Goal: Information Seeking & Learning: Learn about a topic

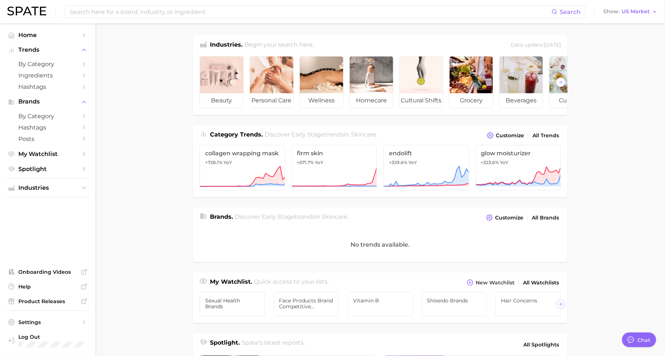
scroll to position [9, 0]
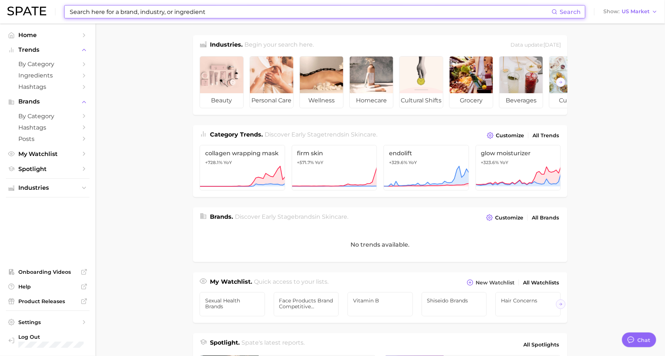
click at [180, 10] on input at bounding box center [310, 12] width 483 height 12
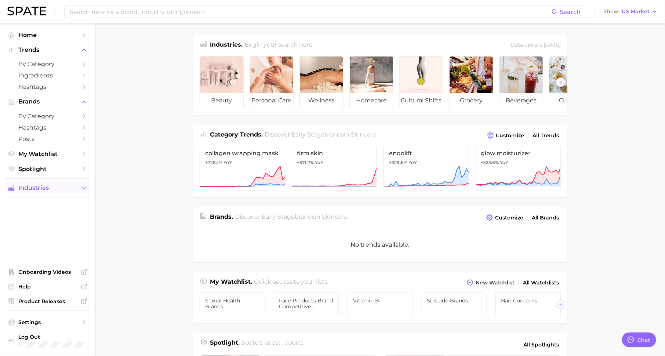
click at [69, 188] on span "Industries" at bounding box center [47, 188] width 59 height 7
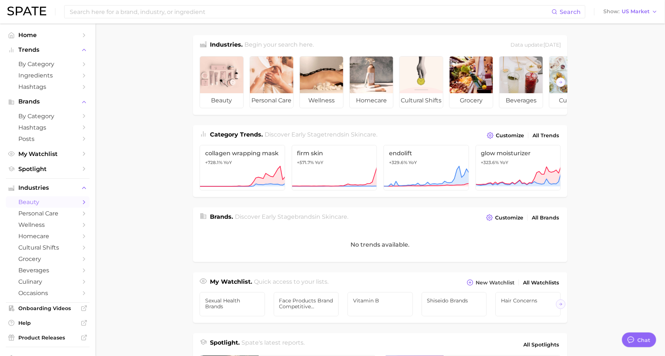
click at [74, 201] on span "beauty" at bounding box center [47, 202] width 59 height 7
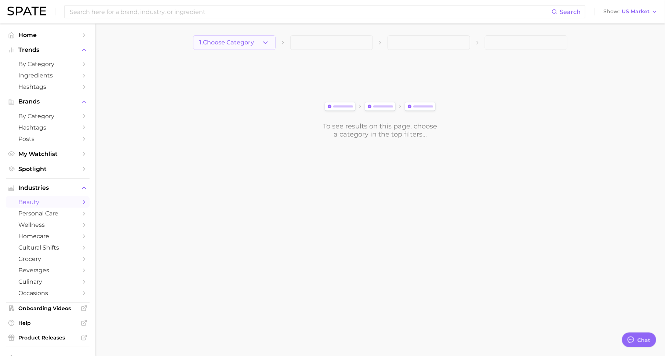
click at [240, 46] on button "1. Choose Category" at bounding box center [234, 42] width 83 height 15
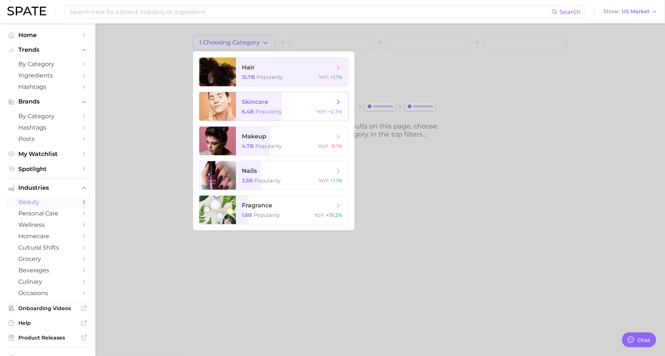
click at [262, 104] on span "skincare" at bounding box center [255, 101] width 26 height 7
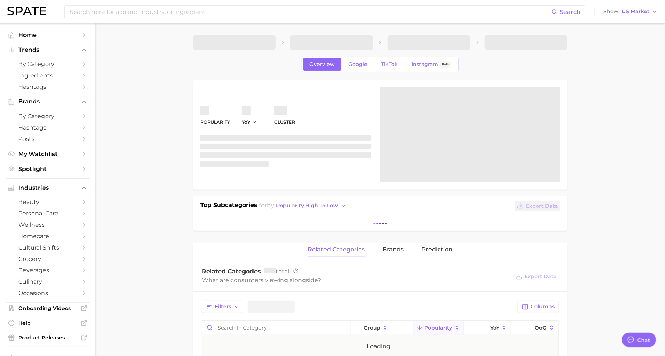
type textarea "x"
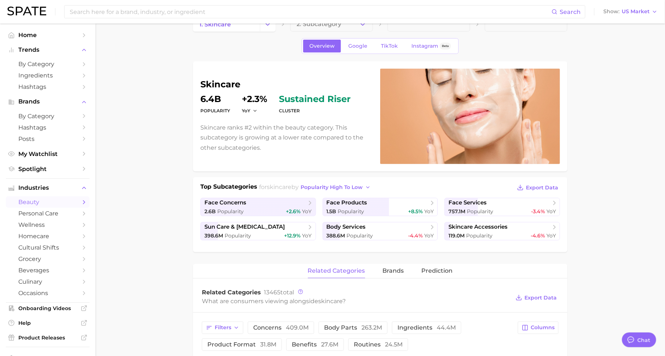
scroll to position [6, 0]
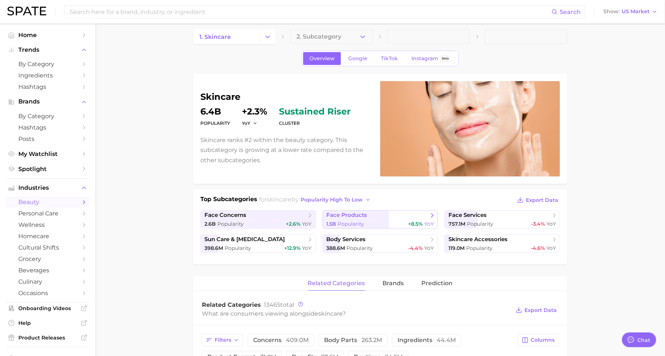
click at [358, 216] on span "face products" at bounding box center [347, 215] width 41 height 7
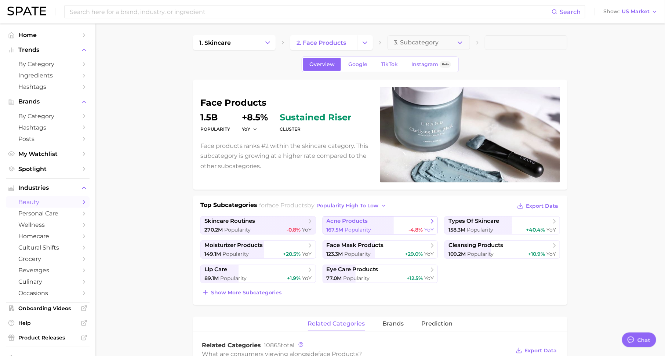
click at [357, 227] on span "Popularity" at bounding box center [358, 230] width 26 height 7
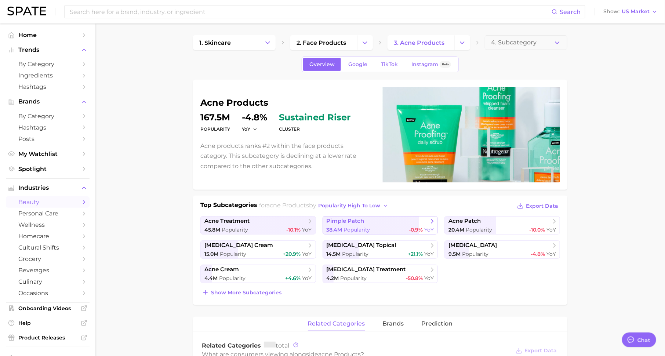
click at [358, 228] on span "Popularity" at bounding box center [357, 230] width 26 height 7
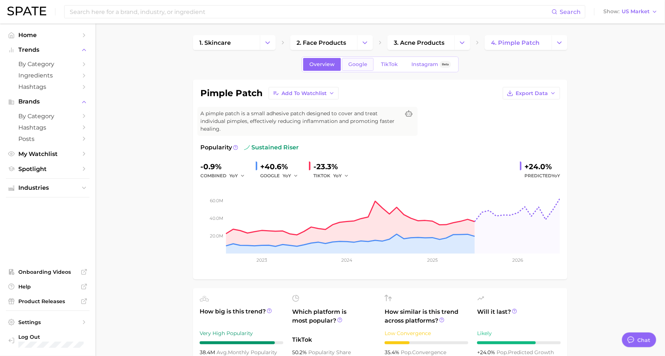
click at [355, 66] on span "Google" at bounding box center [358, 64] width 19 height 6
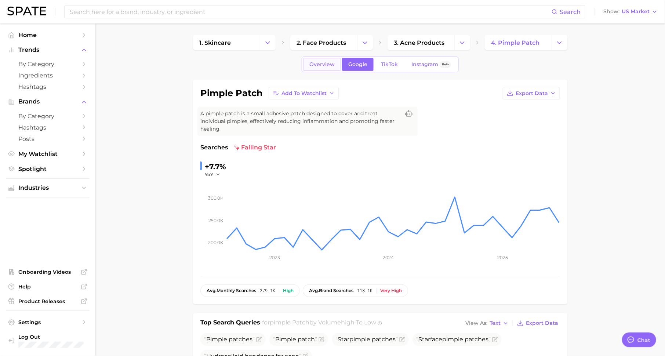
click at [313, 64] on span "Overview" at bounding box center [322, 64] width 25 height 6
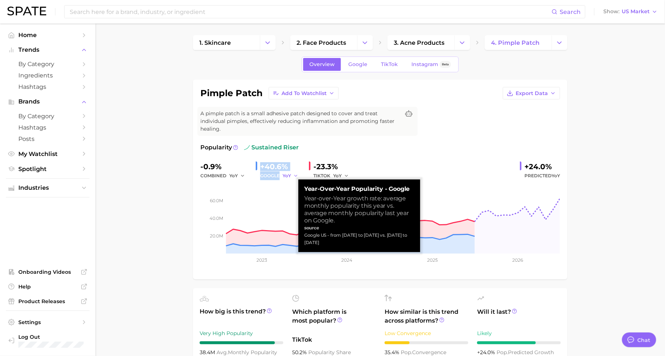
drag, startPoint x: 262, startPoint y: 169, endPoint x: 296, endPoint y: 175, distance: 34.4
click at [296, 175] on div "+40.6% GOOGLE YoY" at bounding box center [279, 170] width 47 height 19
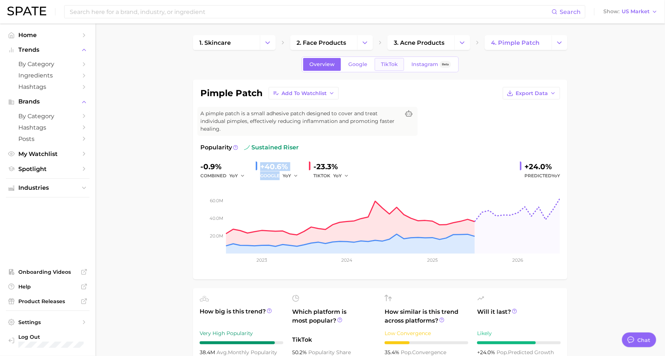
click at [387, 62] on span "TikTok" at bounding box center [389, 64] width 17 height 6
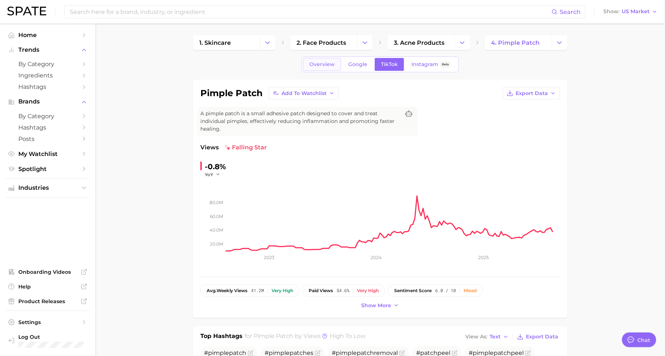
click at [315, 61] on span "Overview" at bounding box center [322, 64] width 25 height 6
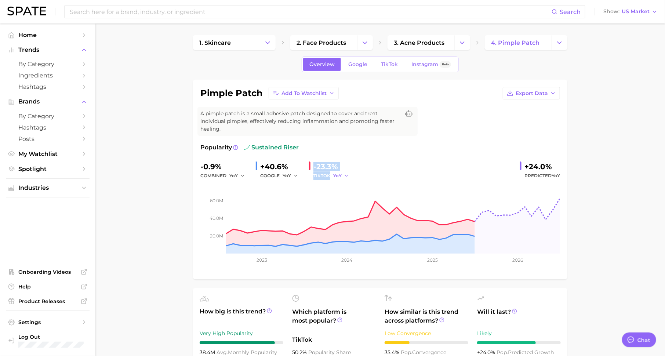
drag, startPoint x: 314, startPoint y: 166, endPoint x: 347, endPoint y: 173, distance: 34.1
click at [347, 173] on div "-23.3% [PERSON_NAME]" at bounding box center [331, 170] width 45 height 19
click at [370, 156] on div "Popularity sustained riser -0.9% combined YoY +40.6% GOOGLE YoY -23.3% TIKTOK Y…" at bounding box center [381, 207] width 360 height 129
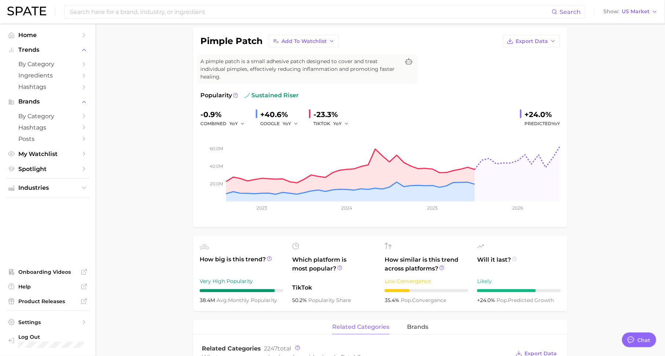
click at [514, 257] on icon at bounding box center [514, 259] width 5 height 5
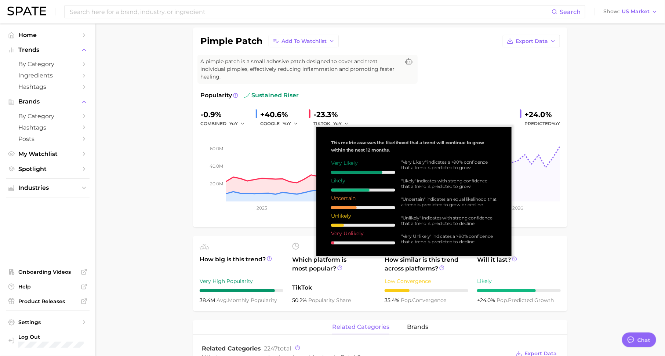
drag, startPoint x: 402, startPoint y: 179, endPoint x: 469, endPoint y: 186, distance: 67.5
click at [469, 186] on div ""Likely" indicates with strong confidence that a trend is predicted to grow." at bounding box center [449, 183] width 96 height 11
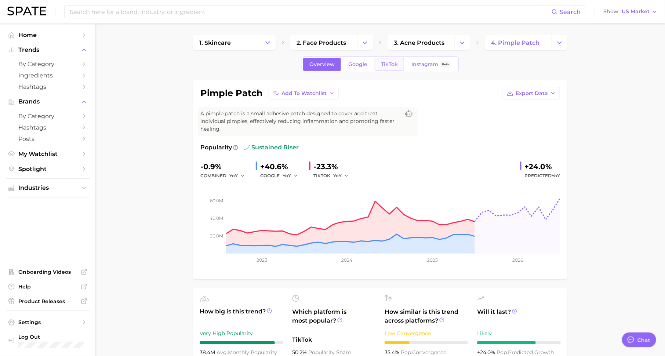
click at [389, 68] on link "TikTok" at bounding box center [389, 64] width 29 height 13
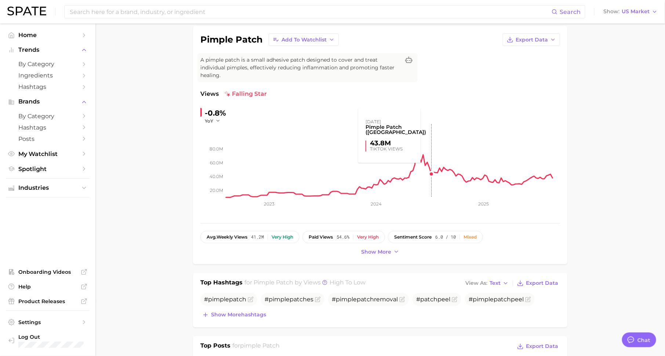
scroll to position [53, 0]
click at [379, 254] on span "Show more" at bounding box center [376, 252] width 30 height 6
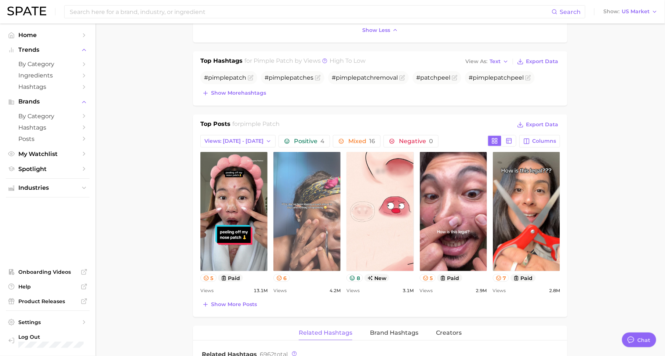
scroll to position [296, 0]
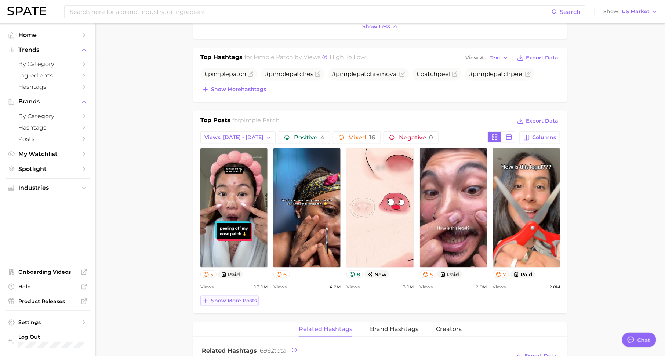
click at [236, 302] on span "Show more posts" at bounding box center [234, 301] width 46 height 6
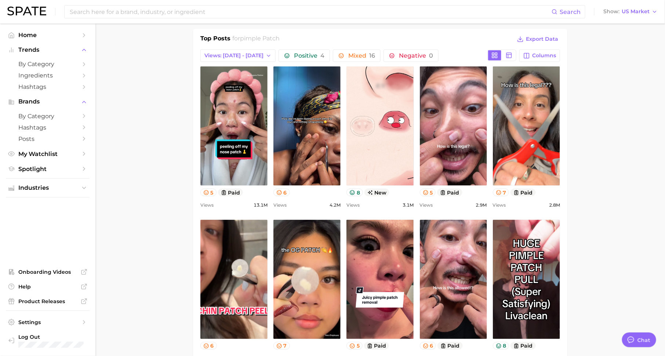
scroll to position [371, 0]
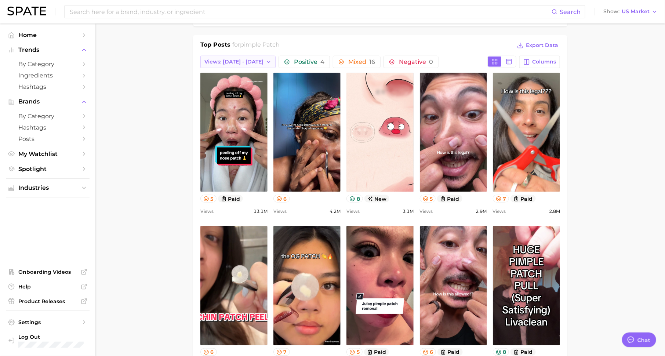
click at [245, 59] on span "Views: [DATE] - [DATE]" at bounding box center [234, 62] width 59 height 6
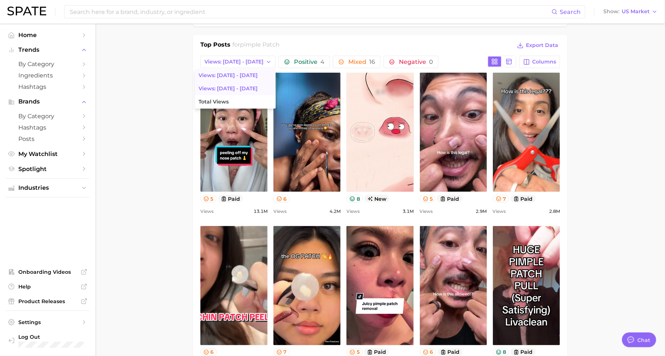
click at [236, 84] on button "Views: [DATE] - [DATE]" at bounding box center [235, 88] width 81 height 13
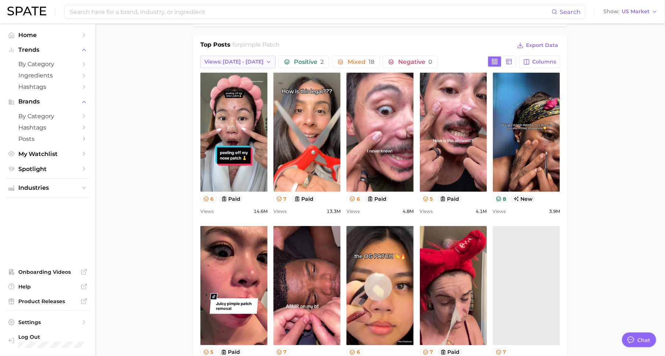
scroll to position [0, 0]
click at [244, 60] on span "Views: [DATE] - [DATE]" at bounding box center [234, 62] width 59 height 6
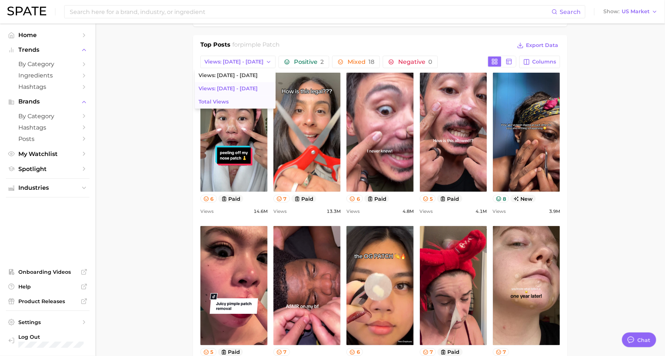
click at [236, 101] on button "Total Views" at bounding box center [235, 101] width 81 height 13
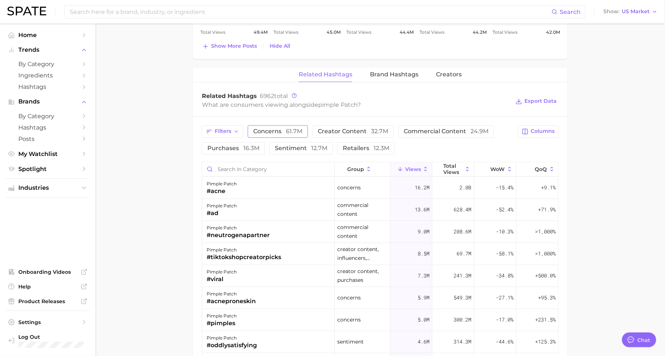
click at [278, 129] on span "concerns 61.7m" at bounding box center [277, 132] width 49 height 6
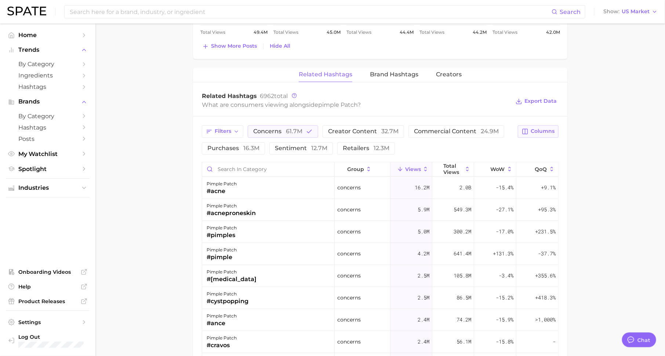
click at [552, 128] on span "Columns" at bounding box center [543, 131] width 24 height 6
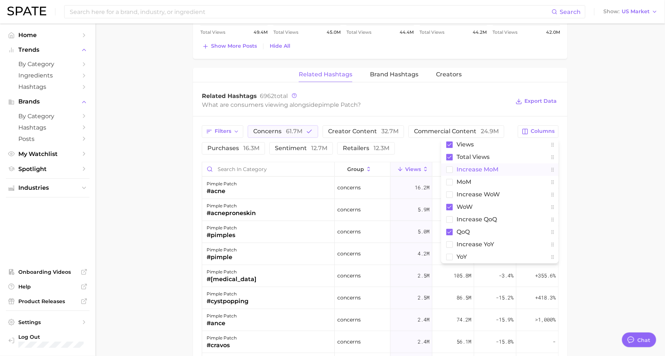
drag, startPoint x: 501, startPoint y: 168, endPoint x: 508, endPoint y: 168, distance: 7.0
click at [501, 168] on button "increase MoM" at bounding box center [500, 169] width 118 height 12
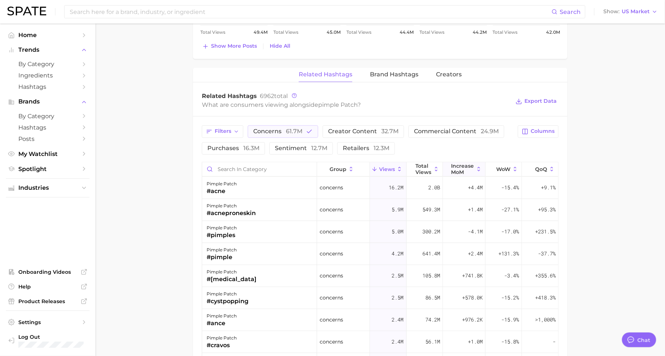
click at [475, 165] on button "increase MoM" at bounding box center [464, 169] width 43 height 14
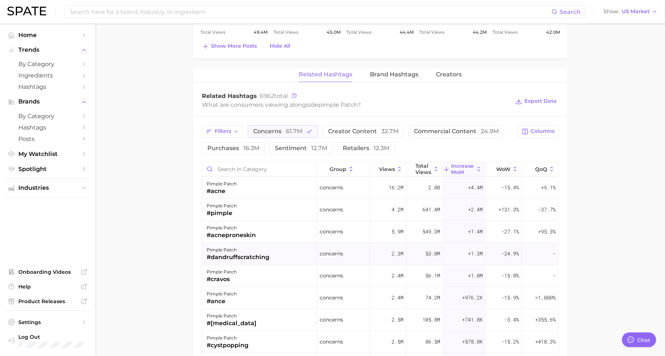
click at [470, 251] on span "+1.3m" at bounding box center [475, 253] width 15 height 9
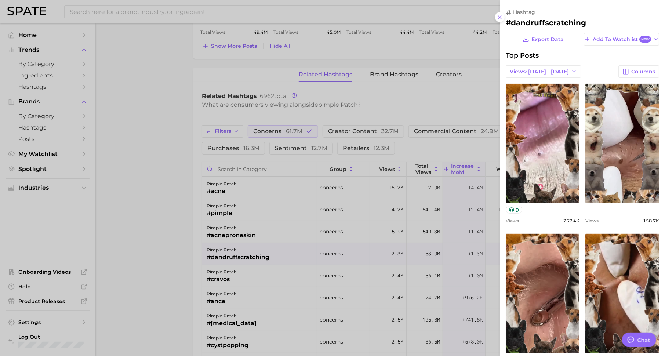
click at [454, 220] on div at bounding box center [332, 178] width 665 height 356
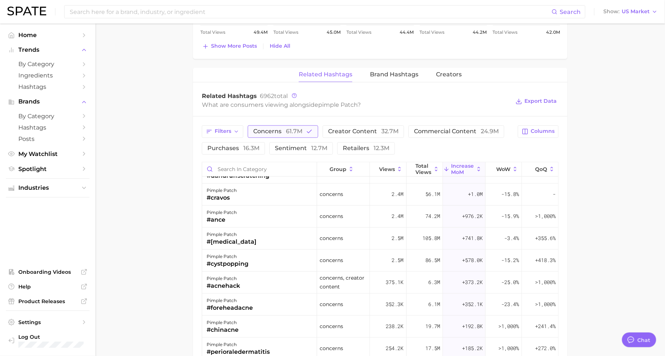
click at [296, 129] on span "61.7m" at bounding box center [294, 131] width 17 height 7
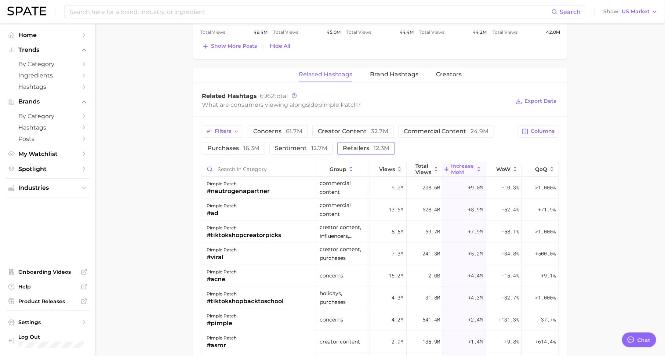
click at [357, 147] on span "retailers 12.3m" at bounding box center [366, 148] width 47 height 6
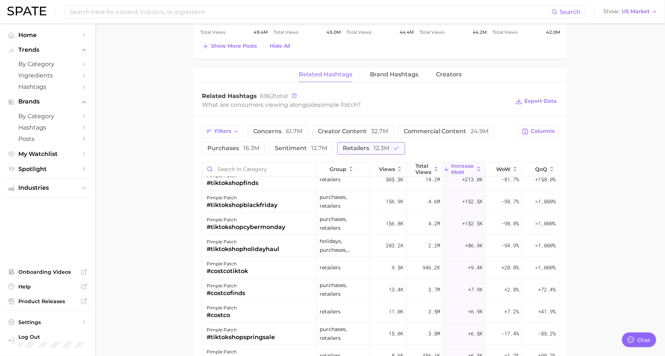
click at [374, 145] on span "12.3m" at bounding box center [382, 148] width 16 height 7
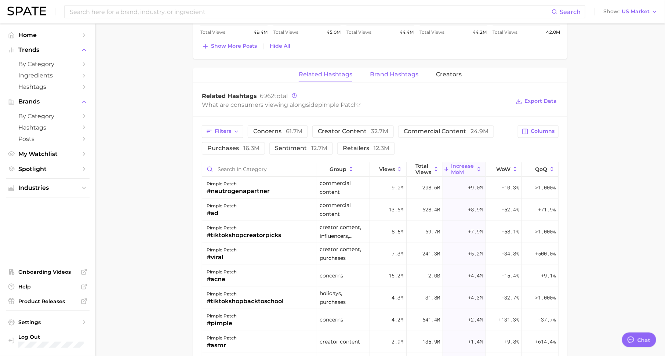
click at [404, 71] on span "Brand Hashtags" at bounding box center [394, 74] width 48 height 7
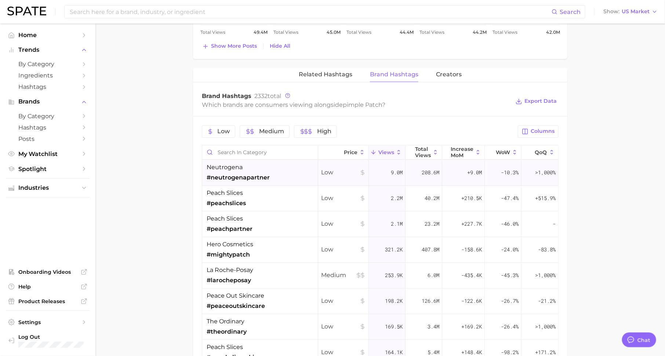
click at [260, 173] on span "#neutrogenapartner" at bounding box center [238, 177] width 63 height 9
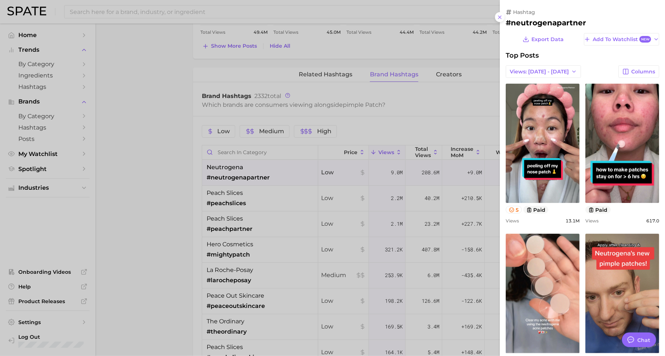
click at [181, 82] on div at bounding box center [332, 178] width 665 height 356
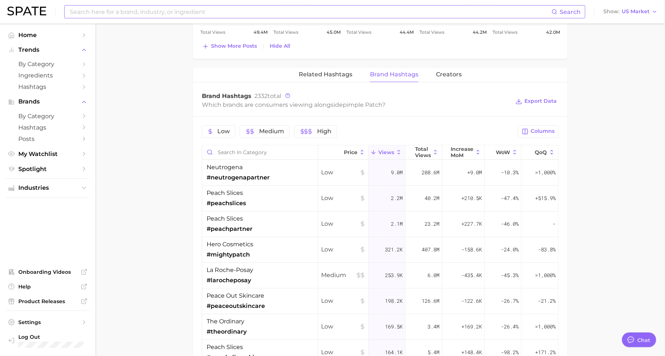
click at [187, 13] on input at bounding box center [310, 12] width 483 height 12
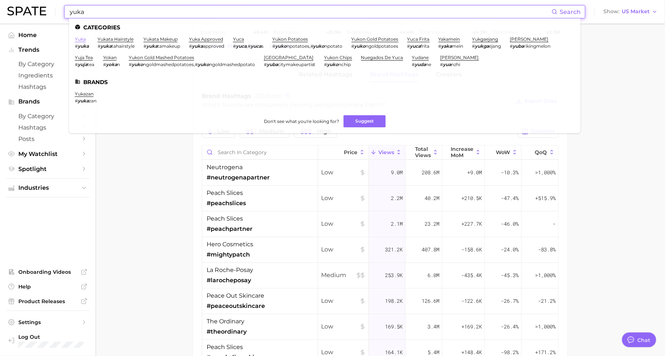
type input "yuka"
click at [77, 39] on link "yuka" at bounding box center [80, 39] width 11 height 6
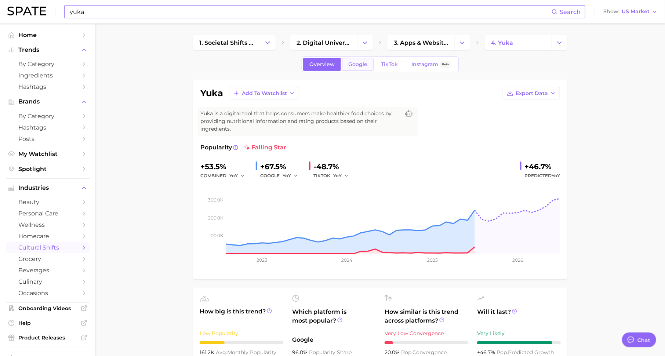
click at [354, 62] on span "Google" at bounding box center [358, 64] width 19 height 6
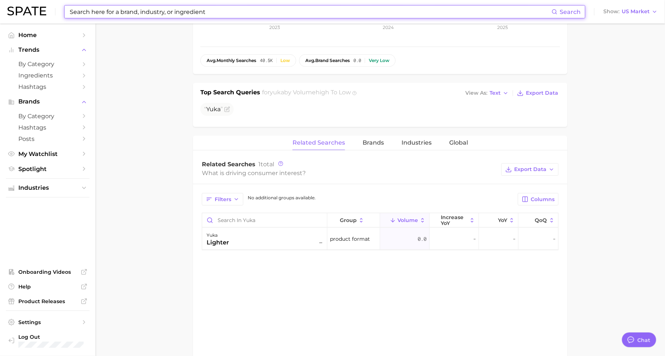
scroll to position [234, 0]
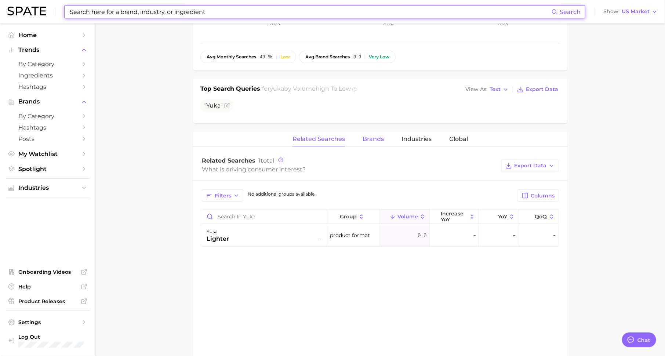
click at [373, 137] on span "Brands" at bounding box center [373, 139] width 21 height 7
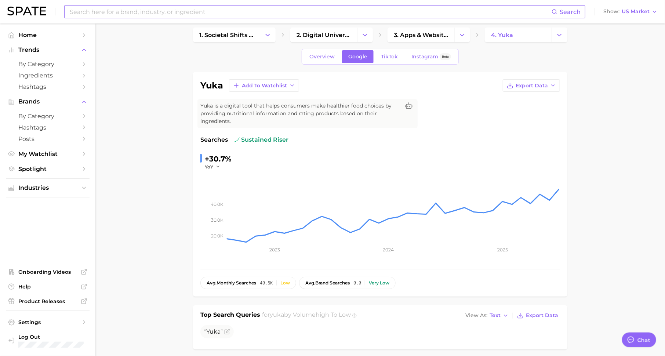
scroll to position [7, 0]
click at [384, 55] on span "TikTok" at bounding box center [389, 57] width 17 height 6
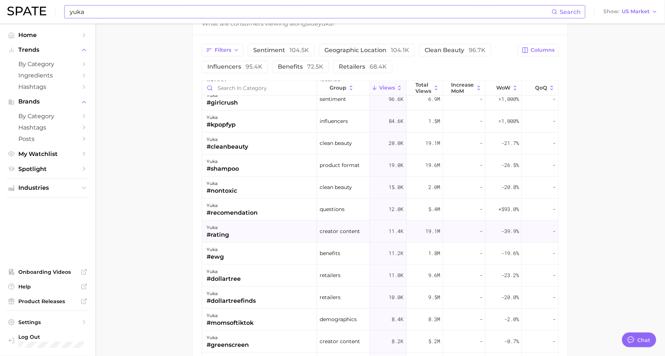
scroll to position [43, 0]
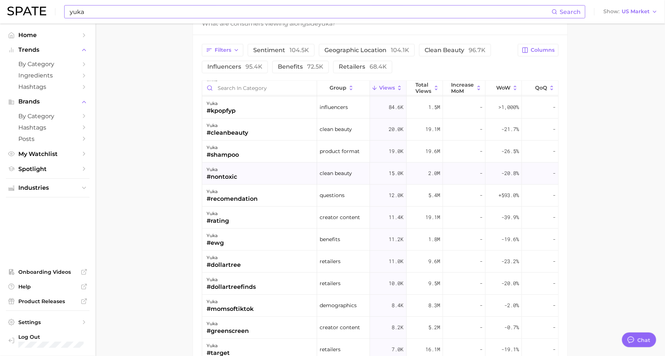
click at [241, 175] on div "yuka #nontoxic" at bounding box center [259, 174] width 115 height 22
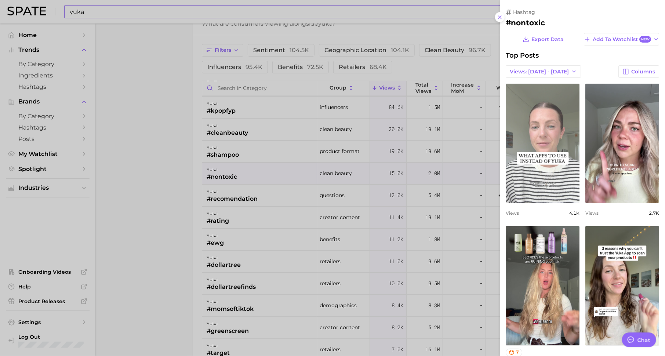
scroll to position [0, 0]
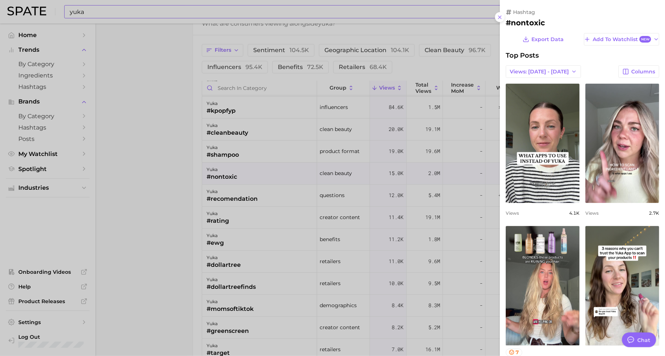
click at [125, 159] on div at bounding box center [332, 178] width 665 height 356
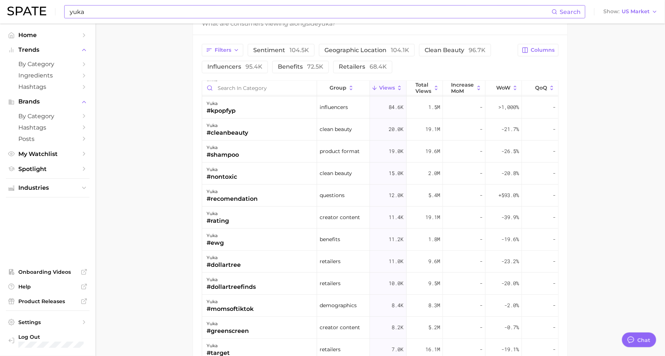
click at [133, 16] on input "yuka" at bounding box center [310, 12] width 483 height 12
type input "yuka (online retailer)"
click at [362, 29] on button "Suggest" at bounding box center [368, 30] width 42 height 12
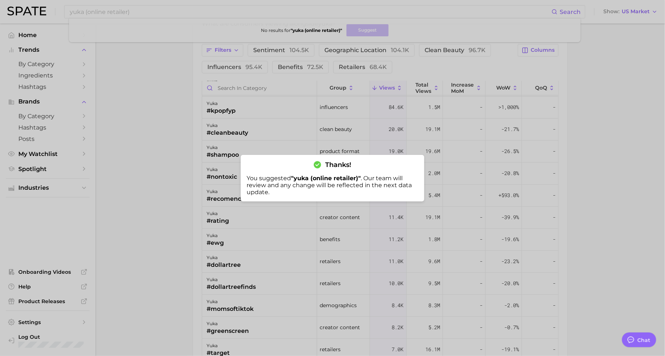
click at [235, 228] on div at bounding box center [332, 178] width 665 height 356
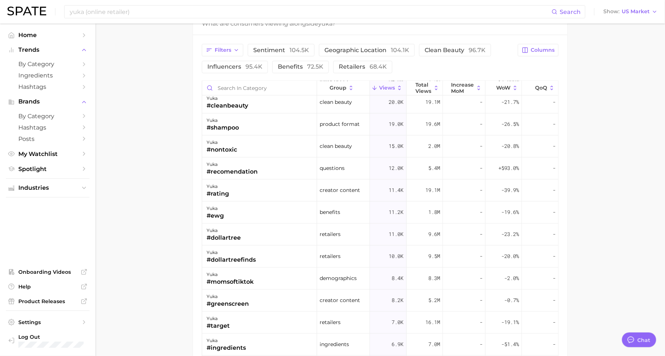
scroll to position [86, 0]
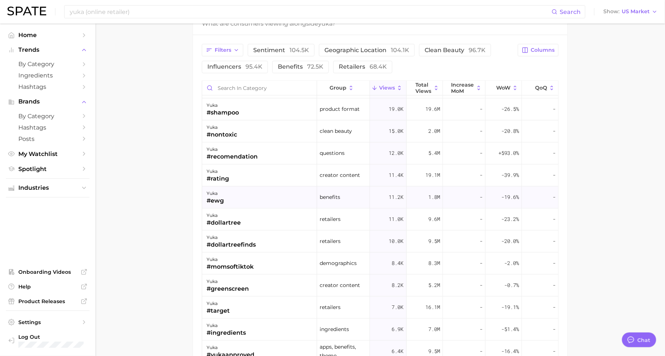
click at [223, 199] on div "#ewg" at bounding box center [215, 200] width 17 height 9
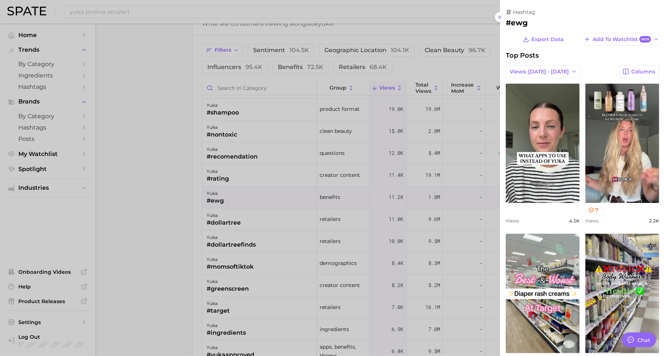
scroll to position [0, 0]
click at [233, 173] on div at bounding box center [332, 178] width 665 height 356
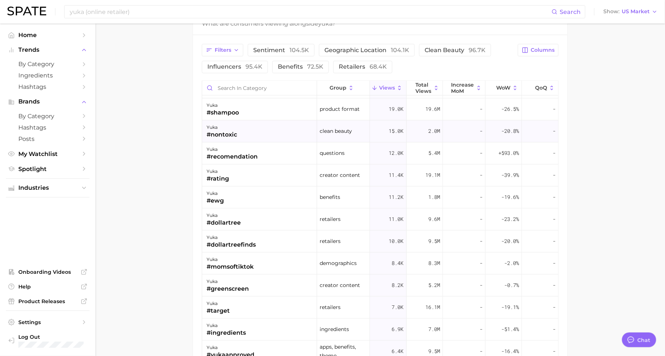
click at [233, 131] on div "#nontoxic" at bounding box center [222, 134] width 30 height 9
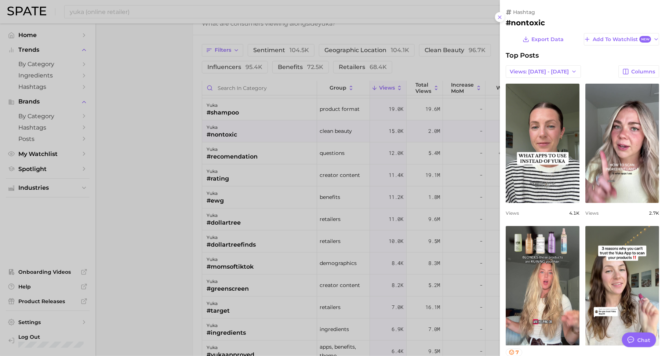
click at [265, 149] on div at bounding box center [332, 178] width 665 height 356
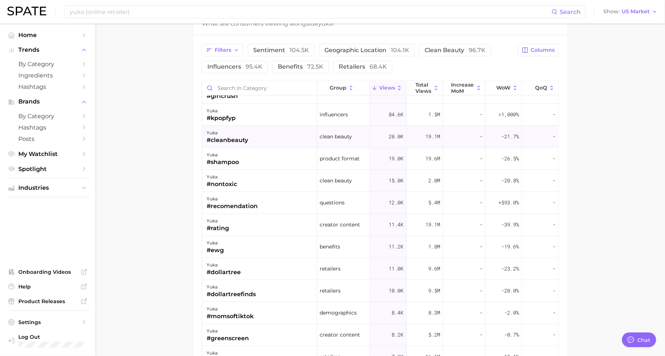
click at [238, 136] on div "#cleanbeauty" at bounding box center [227, 140] width 41 height 9
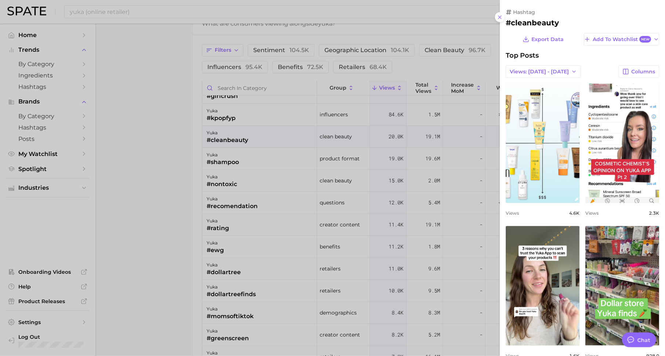
click at [268, 165] on div at bounding box center [332, 178] width 665 height 356
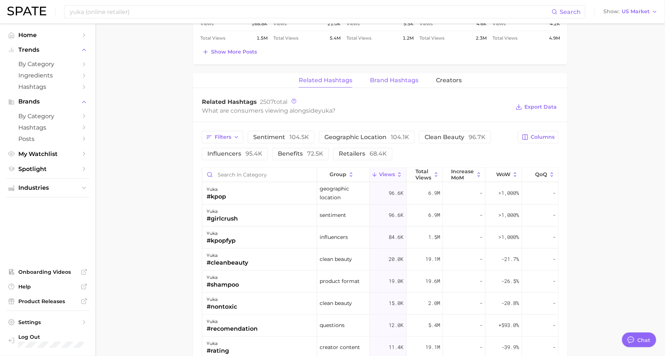
click at [397, 82] on button "Brand Hashtags" at bounding box center [394, 80] width 48 height 14
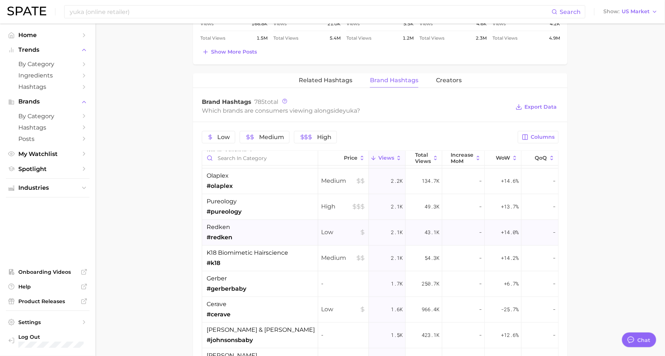
click at [230, 233] on span "#redken" at bounding box center [220, 237] width 26 height 9
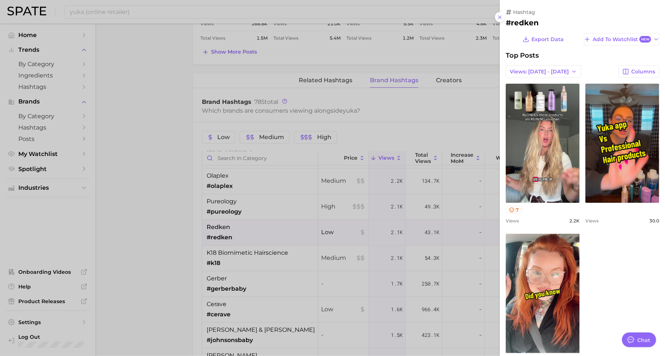
click at [249, 248] on div at bounding box center [332, 178] width 665 height 356
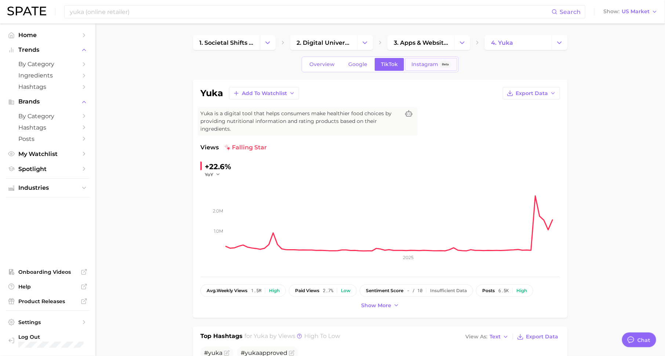
click at [413, 66] on span "Instagram" at bounding box center [425, 64] width 27 height 6
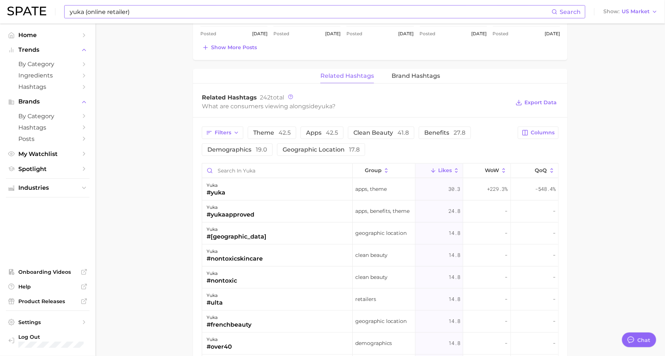
click at [124, 17] on input "yuka (online retailer)" at bounding box center [310, 12] width 483 height 12
drag, startPoint x: 132, startPoint y: 12, endPoint x: 68, endPoint y: 13, distance: 64.6
click at [68, 13] on div "yuka (online retailer) Search No results for " yuka (online retailer) " Suggest" at bounding box center [324, 11] width 521 height 13
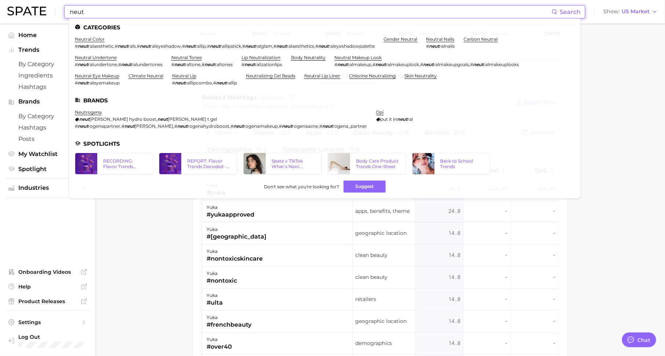
type input "neut"
click at [94, 109] on ul "Categories neutral color # neut ralaesthetic , # neut rals , # neut raleyeshado…" at bounding box center [325, 108] width 512 height 180
click at [94, 111] on link "neutrogena" at bounding box center [88, 112] width 27 height 6
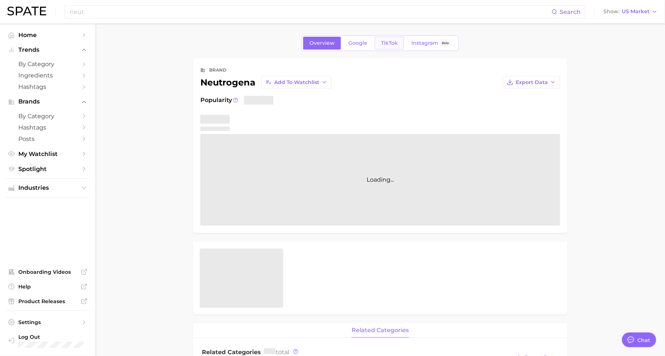
click at [389, 40] on span "TikTok" at bounding box center [389, 43] width 17 height 6
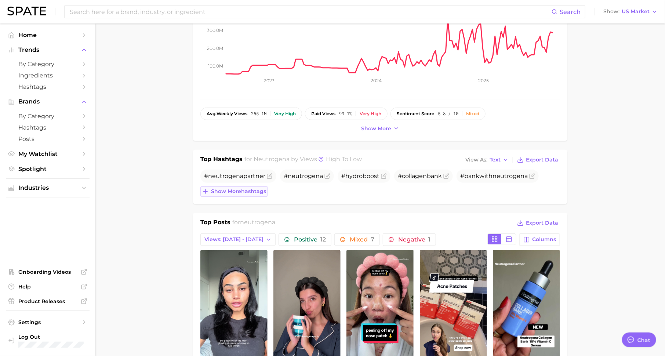
click at [242, 188] on span "Show more hashtags" at bounding box center [238, 191] width 55 height 6
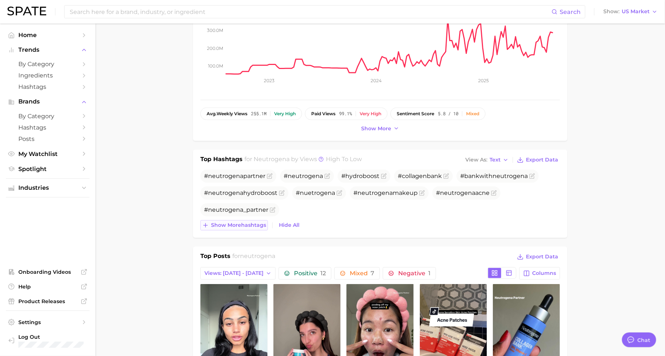
click at [239, 225] on span "Show more hashtags" at bounding box center [238, 225] width 55 height 6
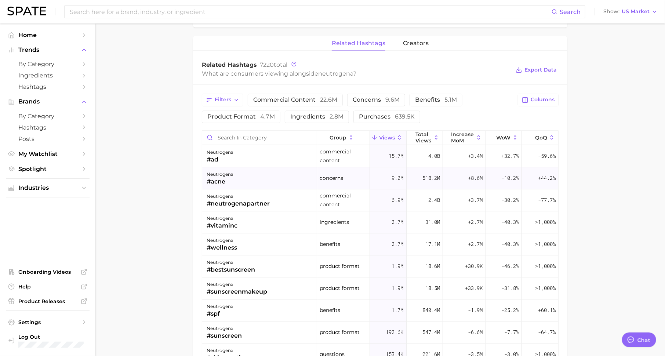
scroll to position [569, 0]
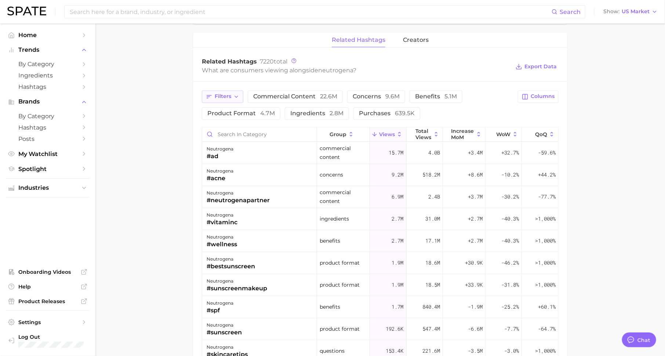
click at [227, 99] on button "Filters" at bounding box center [222, 97] width 41 height 12
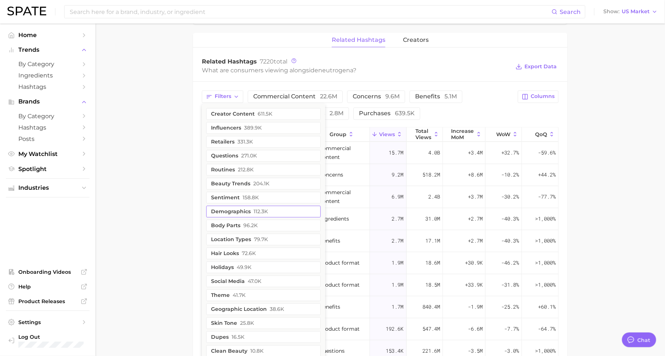
click at [267, 209] on span "112.3k" at bounding box center [261, 212] width 14 height 6
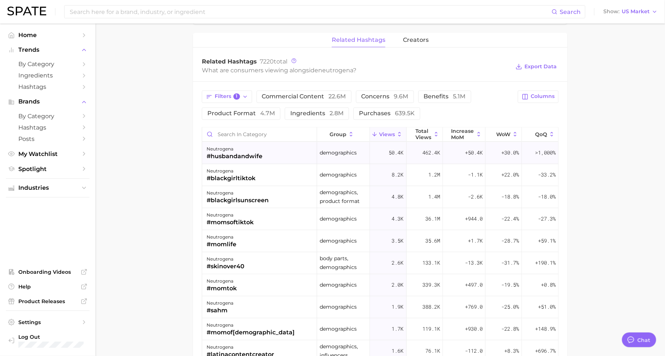
click at [285, 157] on div "neutrogena #husbandandwife" at bounding box center [259, 153] width 115 height 22
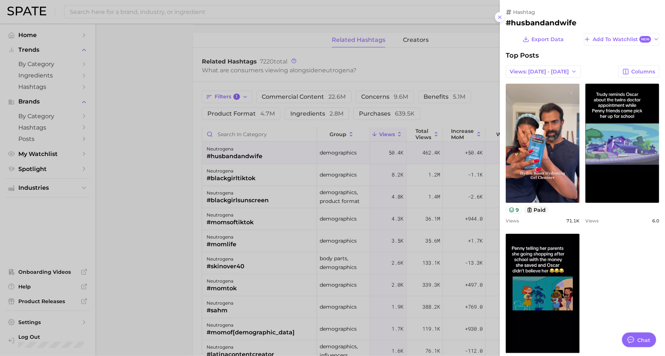
scroll to position [0, 0]
click at [278, 180] on div at bounding box center [332, 178] width 665 height 356
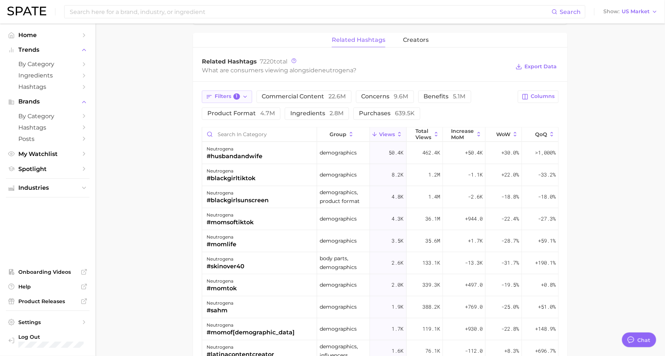
click at [243, 95] on icon "button" at bounding box center [245, 97] width 6 height 6
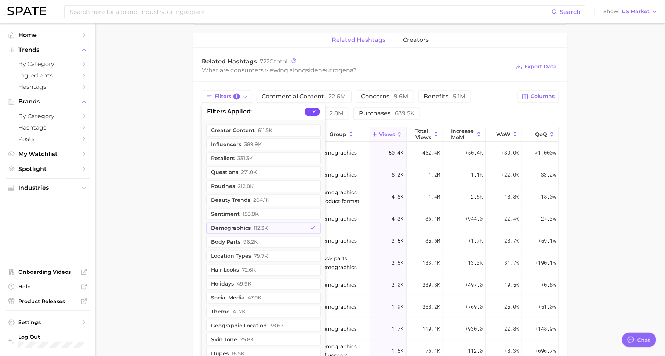
click at [315, 109] on icon "button" at bounding box center [314, 111] width 5 height 5
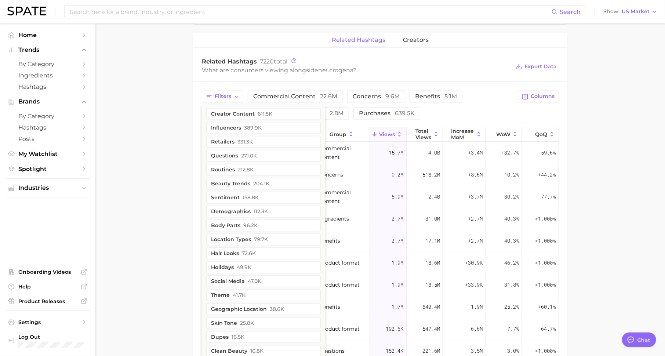
click at [258, 48] on div "related hashtags creators Related Hashtags 7220 total What are consumers viewin…" at bounding box center [380, 262] width 375 height 459
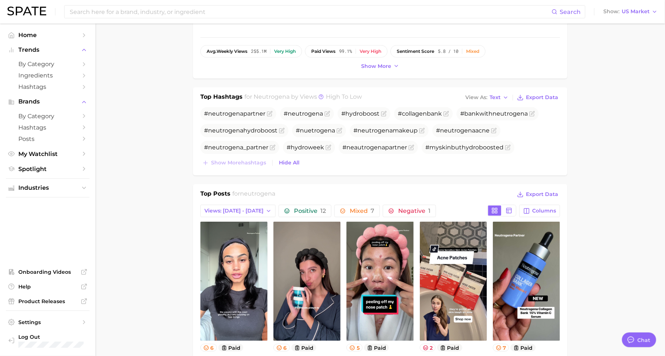
scroll to position [149, 0]
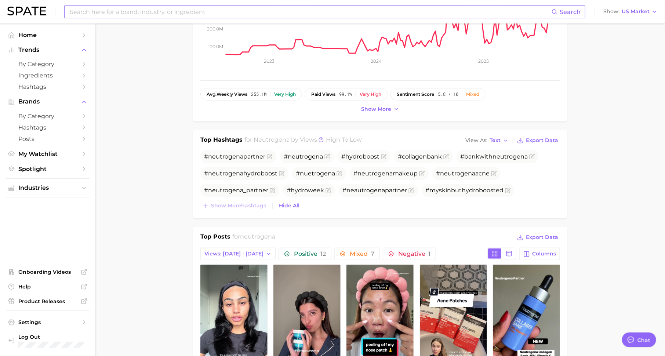
click at [185, 11] on input at bounding box center [310, 12] width 483 height 12
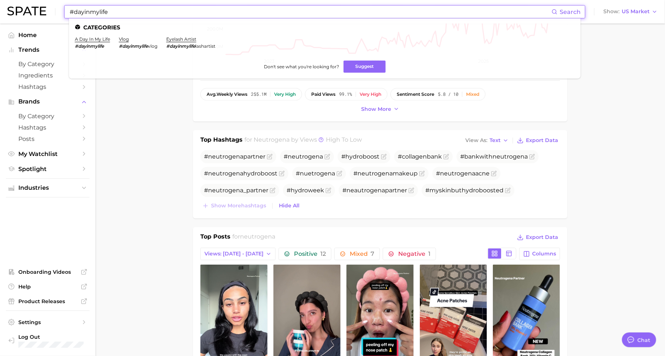
drag, startPoint x: 112, startPoint y: 12, endPoint x: 60, endPoint y: 12, distance: 52.1
click at [59, 12] on div "#dayinmylife Search Categories a day in my life #dayinmylife vlog #dayinmylife …" at bounding box center [332, 12] width 651 height 24
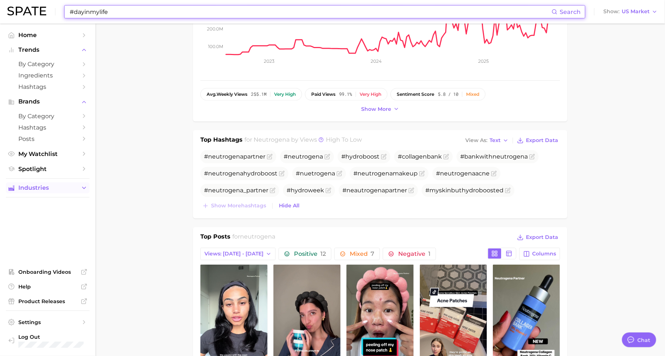
type input "#dayinmylife"
click at [51, 185] on span "Industries" at bounding box center [47, 188] width 59 height 7
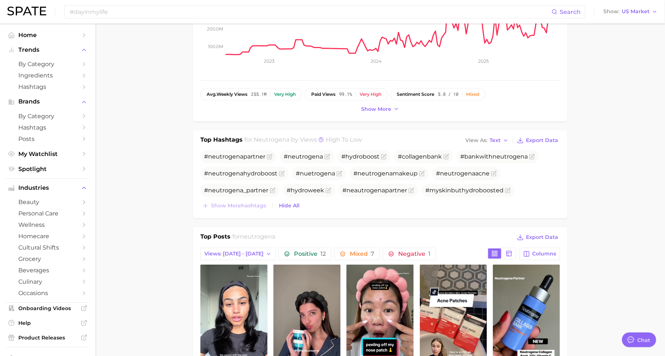
scroll to position [0, 0]
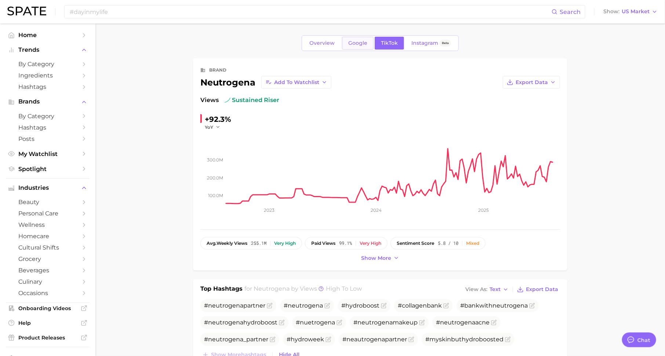
click at [364, 40] on span "Google" at bounding box center [358, 43] width 19 height 6
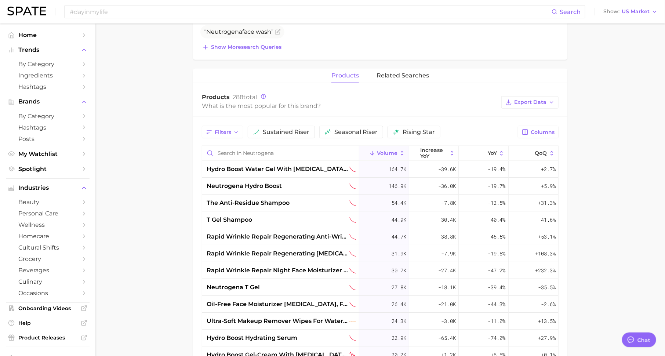
scroll to position [302, 0]
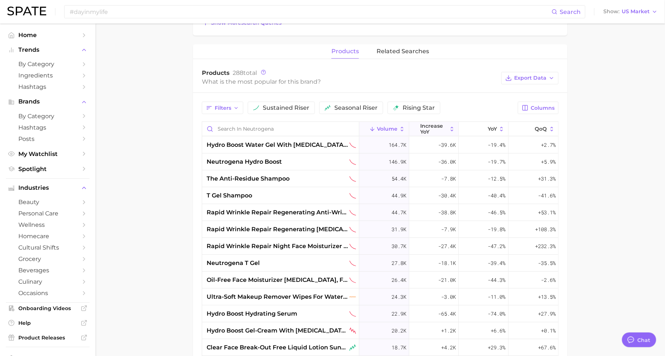
click at [438, 124] on span "increase YoY" at bounding box center [433, 129] width 27 height 12
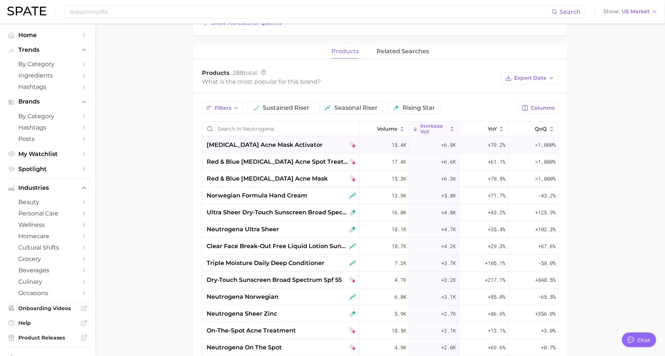
click at [337, 145] on div "[MEDICAL_DATA] acne mask activator" at bounding box center [281, 145] width 149 height 9
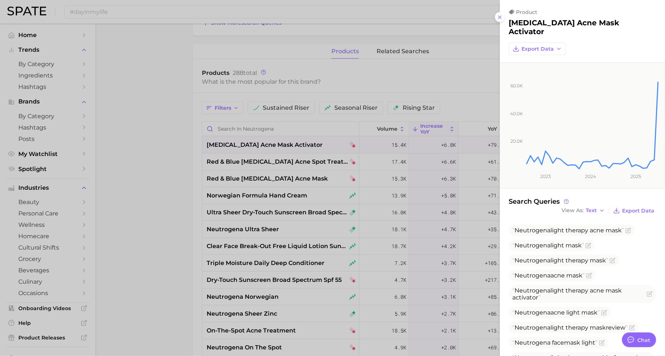
click at [317, 159] on div at bounding box center [332, 178] width 665 height 356
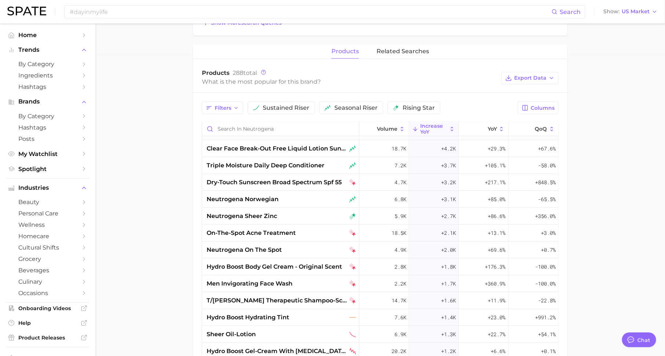
scroll to position [0, 0]
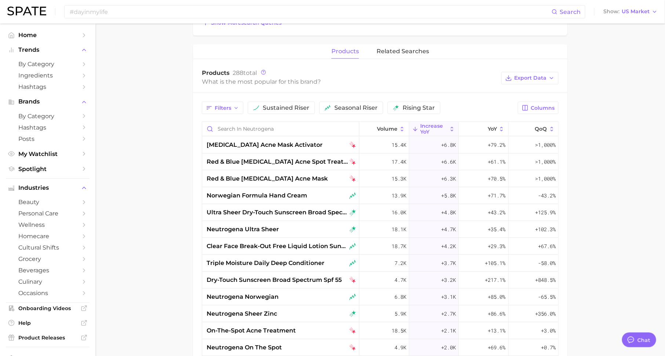
click at [419, 57] on div "products related searches" at bounding box center [380, 51] width 375 height 15
click at [419, 48] on span "related searches" at bounding box center [403, 51] width 53 height 7
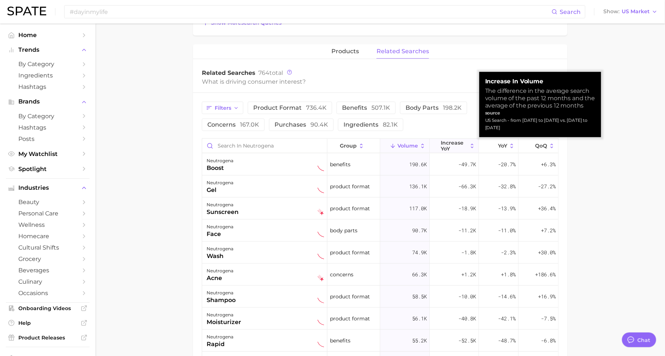
click at [454, 145] on span "increase YoY" at bounding box center [454, 146] width 27 height 12
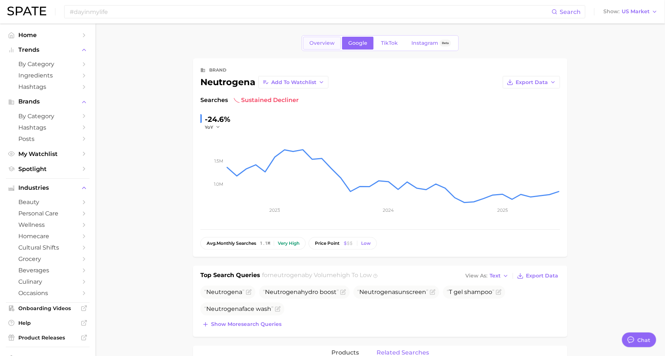
click at [326, 42] on span "Overview" at bounding box center [322, 43] width 25 height 6
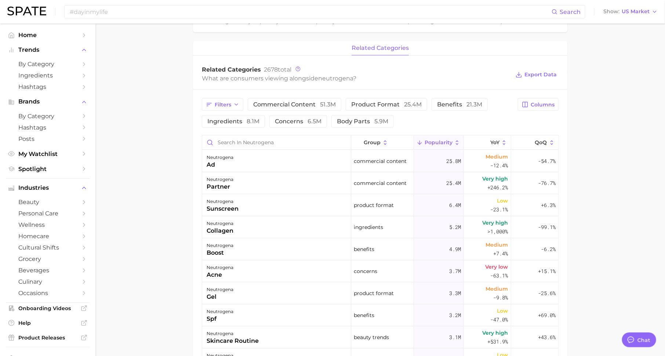
scroll to position [285, 0]
click at [234, 102] on icon "button" at bounding box center [237, 103] width 6 height 6
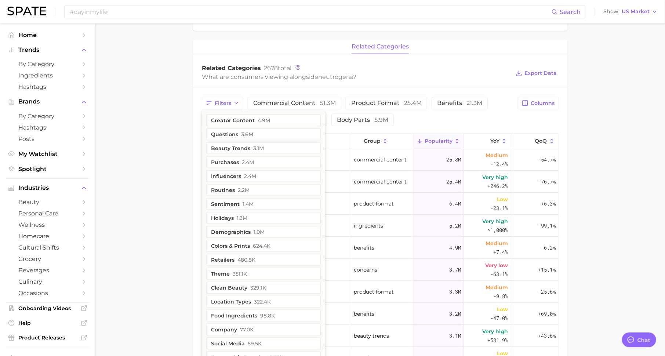
click at [126, 134] on main "Overview Google TikTok Instagram Beta brand neutrogena Add to Watchlist Export …" at bounding box center [380, 136] width 570 height 797
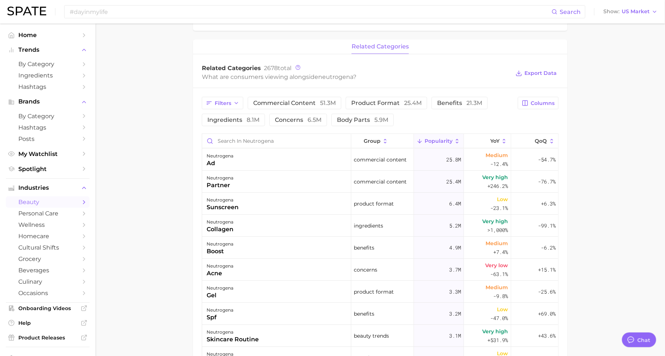
click at [79, 205] on link "beauty" at bounding box center [48, 201] width 84 height 11
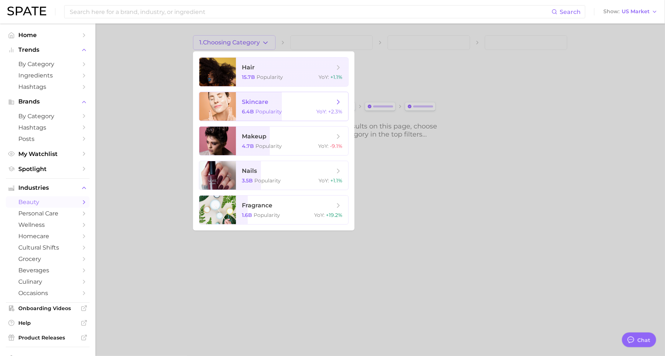
click at [261, 108] on span "skincare 6.4b Popularity YoY : +2.3%" at bounding box center [292, 106] width 112 height 29
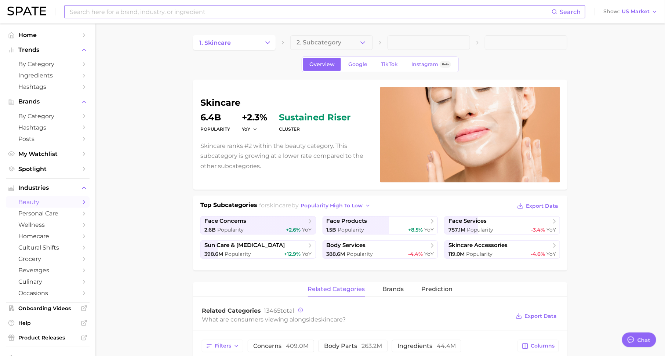
click at [174, 10] on input at bounding box center [310, 12] width 483 height 12
type input "skinsafe"
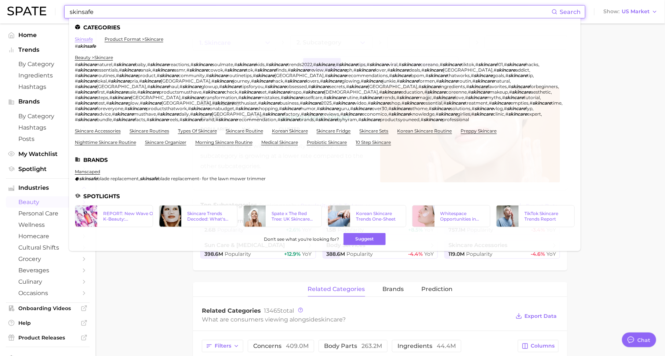
click at [79, 40] on link "skinsafe" at bounding box center [84, 39] width 18 height 6
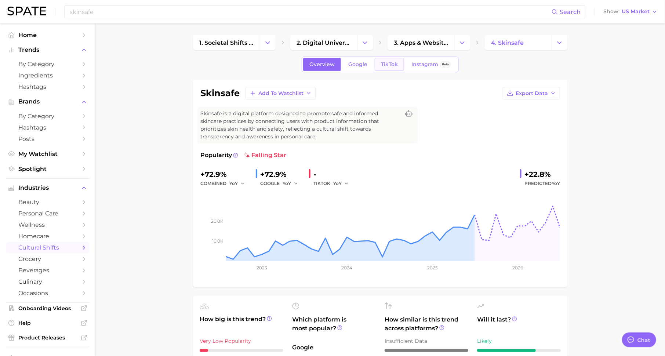
click at [393, 66] on span "TikTok" at bounding box center [389, 64] width 17 height 6
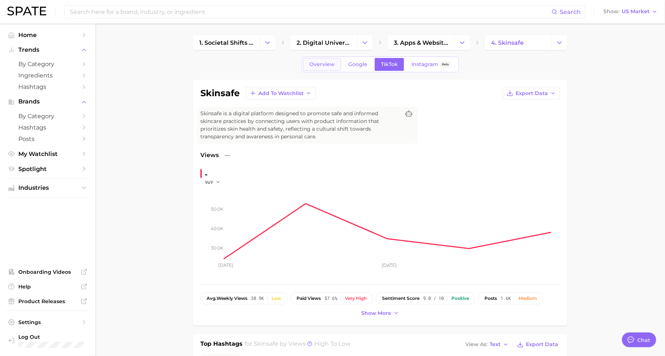
click at [326, 66] on span "Overview" at bounding box center [322, 64] width 25 height 6
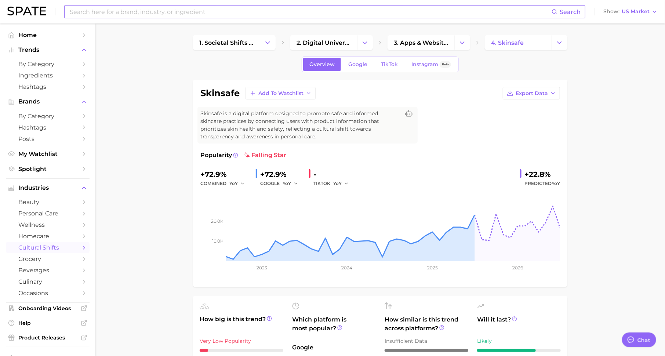
click at [201, 15] on input at bounding box center [310, 12] width 483 height 12
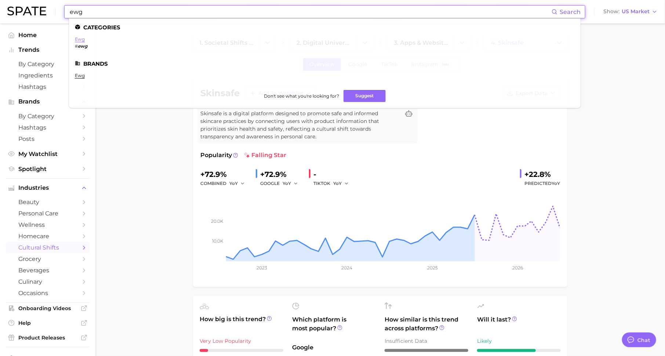
type input "ewg"
click at [77, 40] on link "ewg" at bounding box center [80, 39] width 10 height 6
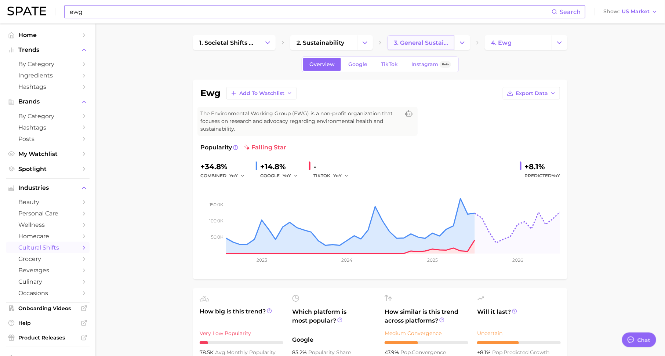
click at [420, 43] on span "3. general sustainability topics" at bounding box center [421, 42] width 54 height 7
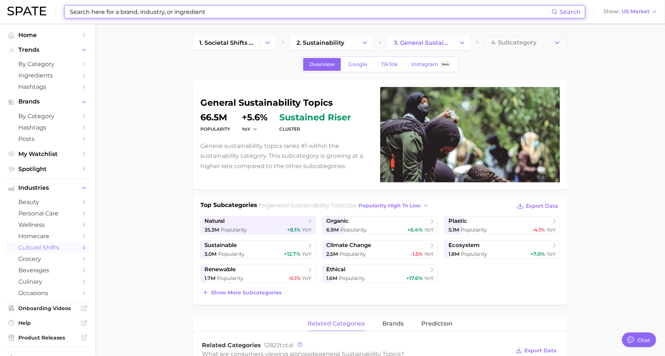
click at [208, 11] on input at bounding box center [310, 12] width 483 height 12
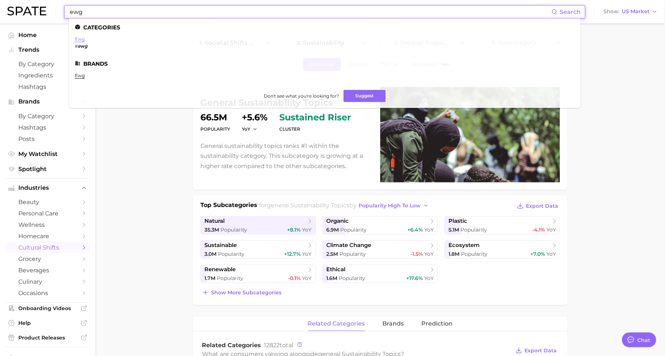
type input "ewg"
click at [80, 40] on link "ewg" at bounding box center [80, 39] width 10 height 6
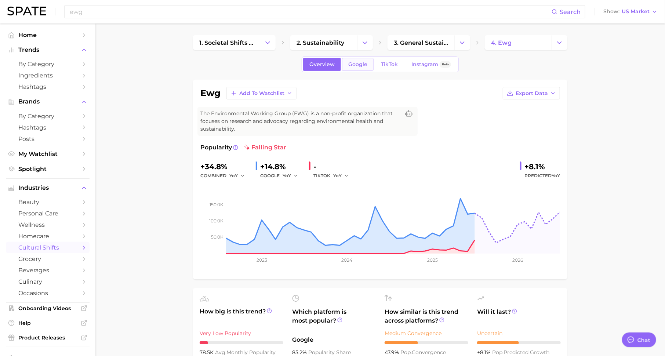
click at [353, 60] on link "Google" at bounding box center [358, 64] width 32 height 13
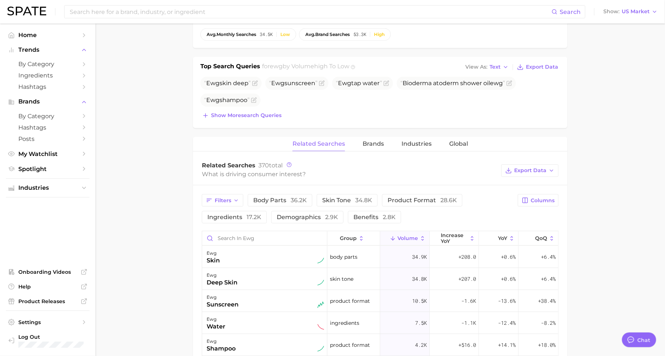
scroll to position [257, 0]
click at [375, 141] on span "Brands" at bounding box center [373, 143] width 21 height 7
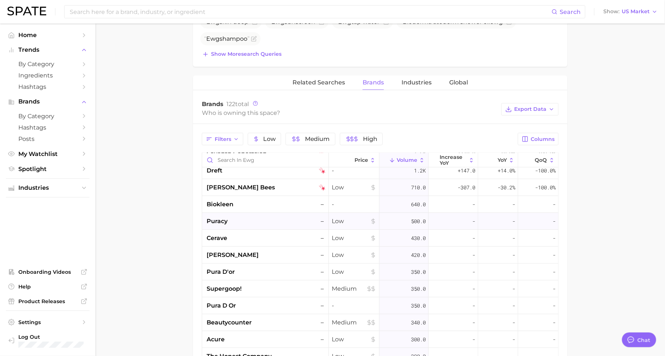
scroll to position [0, 0]
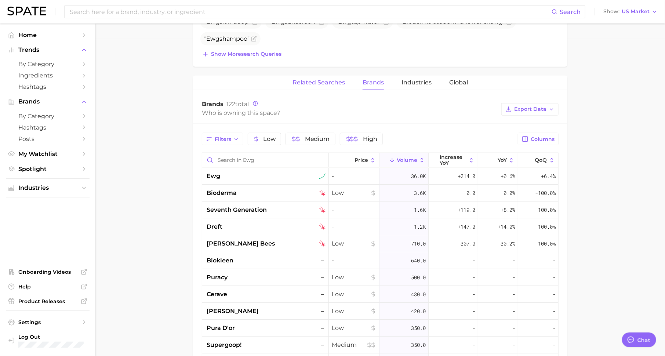
click at [326, 79] on span "Related Searches" at bounding box center [319, 82] width 53 height 7
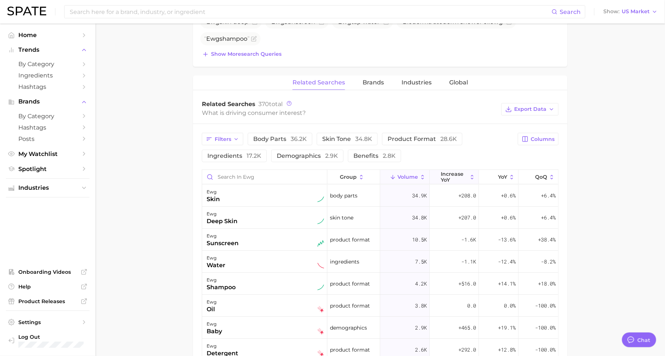
click at [454, 173] on span "increase YoY" at bounding box center [454, 177] width 27 height 12
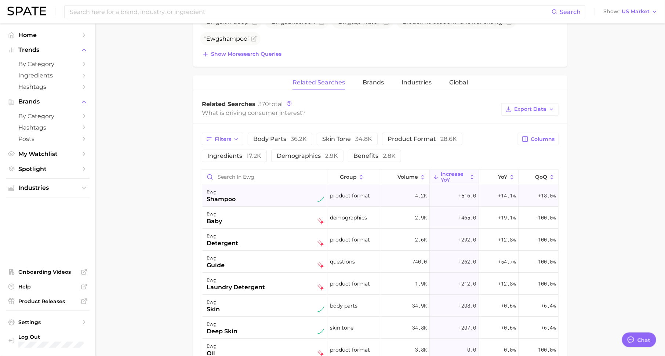
click at [241, 199] on div "ewg shampoo" at bounding box center [266, 196] width 118 height 16
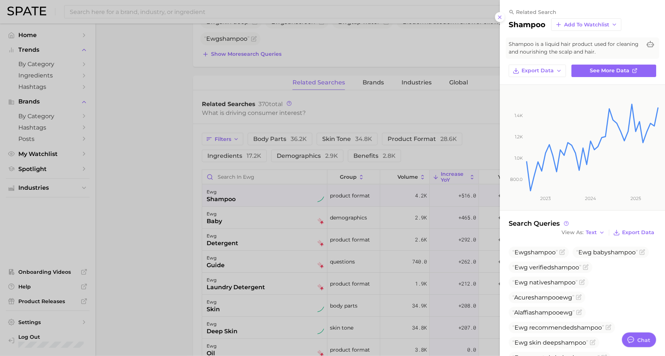
click at [476, 207] on div at bounding box center [332, 178] width 665 height 356
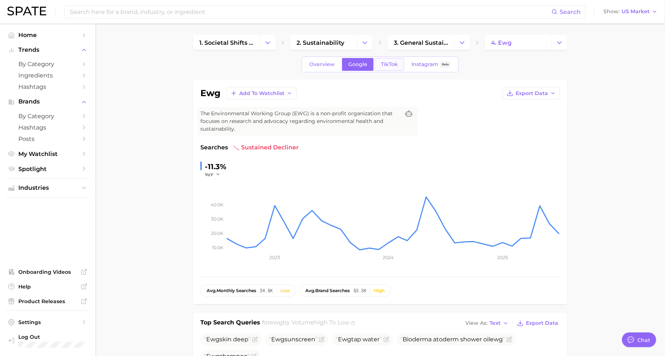
click at [384, 60] on link "TikTok" at bounding box center [389, 64] width 29 height 13
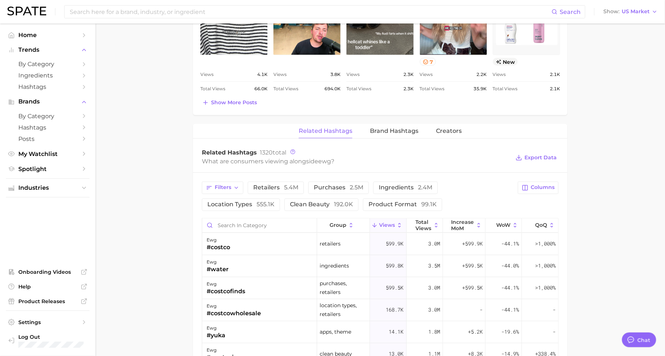
scroll to position [488, 0]
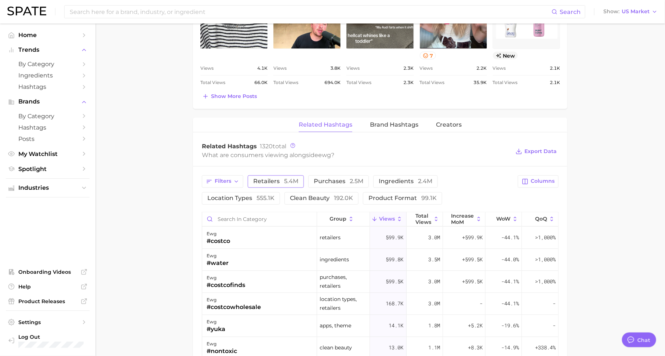
click at [271, 179] on span "retailers 5.4m" at bounding box center [275, 182] width 45 height 6
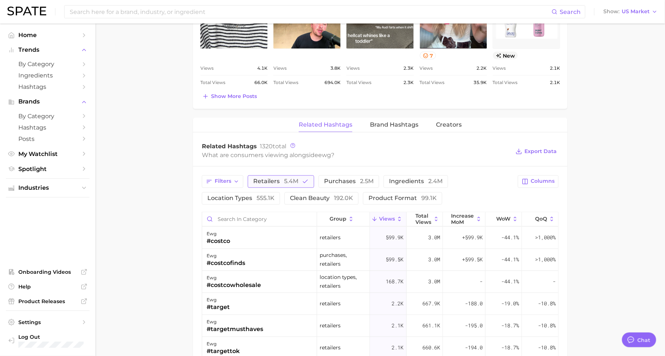
click at [271, 179] on span "retailers 5.4m" at bounding box center [275, 182] width 45 height 6
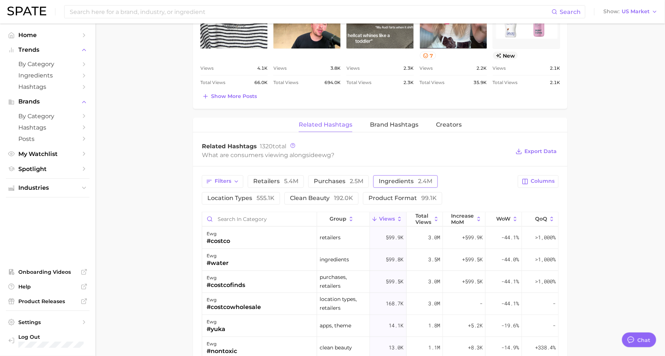
click at [391, 180] on span "ingredients 2.4m" at bounding box center [406, 182] width 54 height 6
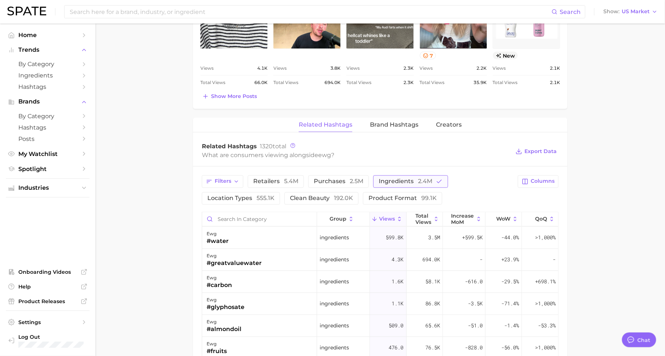
click at [391, 180] on span "ingredients 2.4m" at bounding box center [406, 182] width 54 height 6
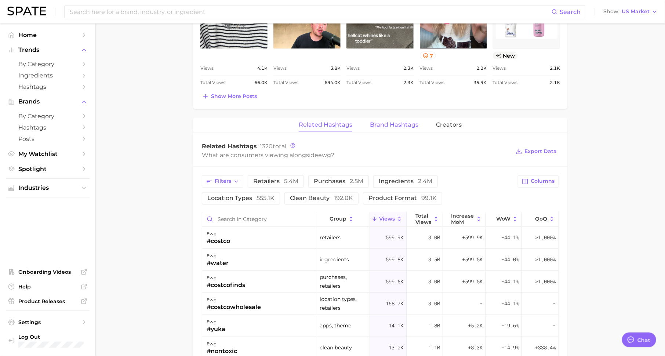
click at [382, 118] on button "Brand Hashtags" at bounding box center [394, 125] width 48 height 14
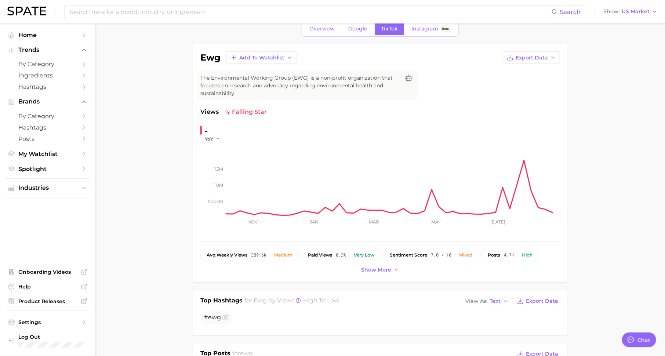
scroll to position [0, 0]
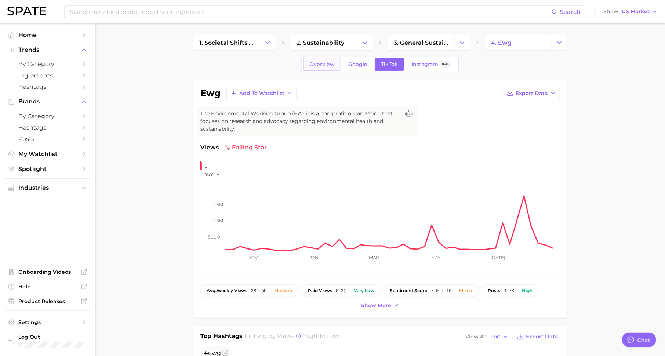
click at [310, 66] on link "Overview" at bounding box center [322, 64] width 38 height 13
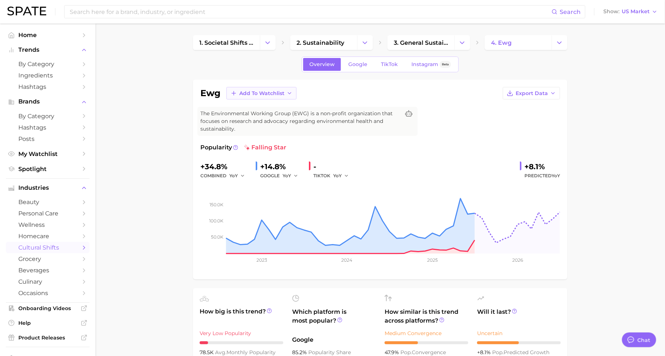
click at [277, 95] on span "Add to Watchlist" at bounding box center [261, 93] width 45 height 6
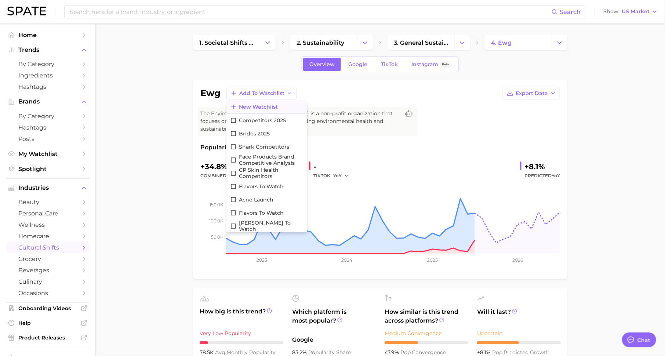
click at [272, 105] on span "New Watchlist" at bounding box center [258, 107] width 39 height 6
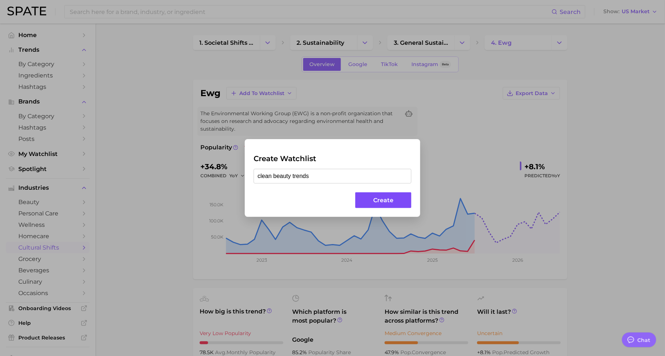
type input "clean beauty trends"
click at [375, 200] on button "Create" at bounding box center [383, 200] width 56 height 16
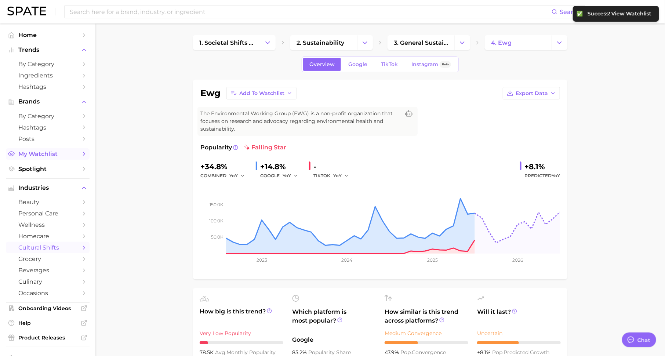
click at [50, 155] on span "My Watchlist" at bounding box center [47, 154] width 59 height 7
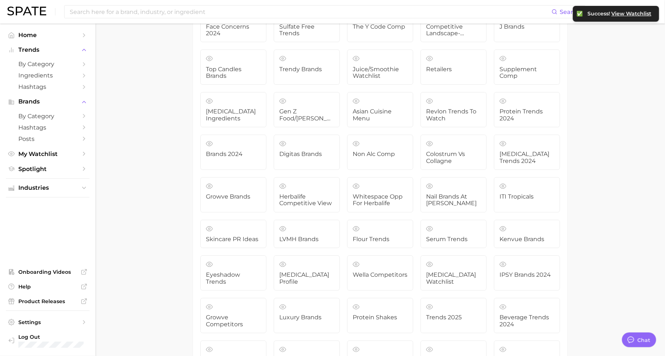
scroll to position [2089, 0]
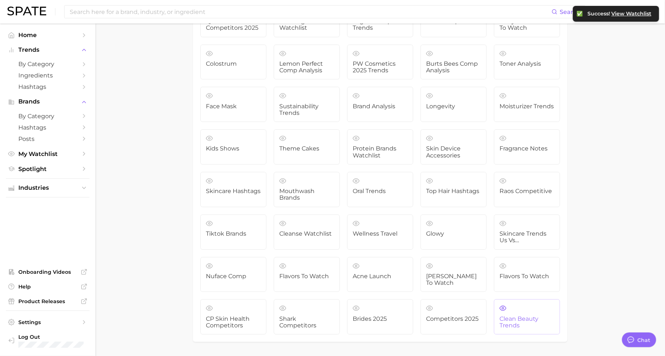
click at [511, 316] on span "clean beauty trends" at bounding box center [527, 323] width 55 height 14
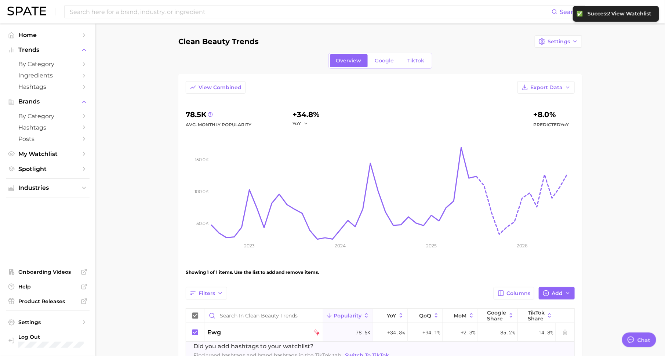
scroll to position [47, 0]
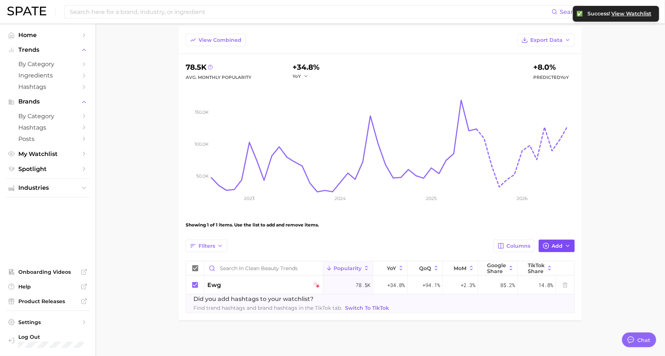
click at [553, 247] on span "Add" at bounding box center [557, 246] width 11 height 6
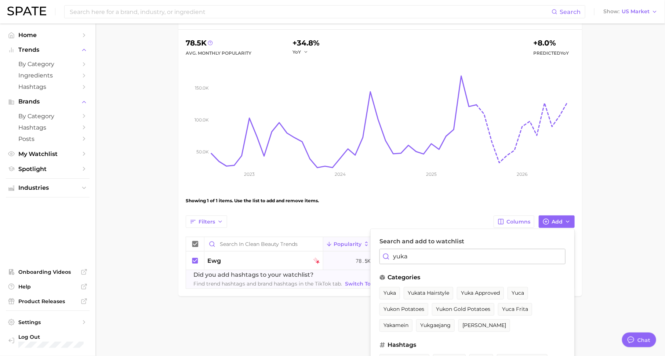
scroll to position [117, 0]
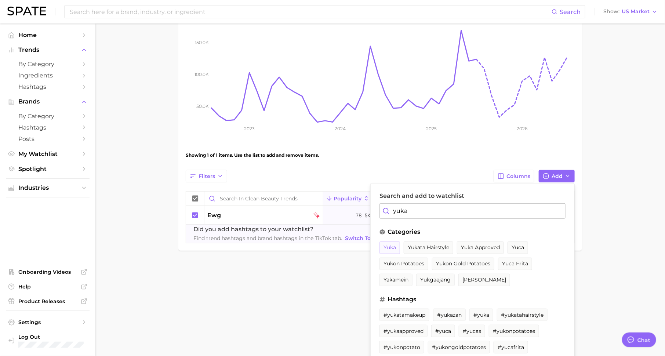
click at [394, 246] on span "yuka" at bounding box center [390, 248] width 12 height 6
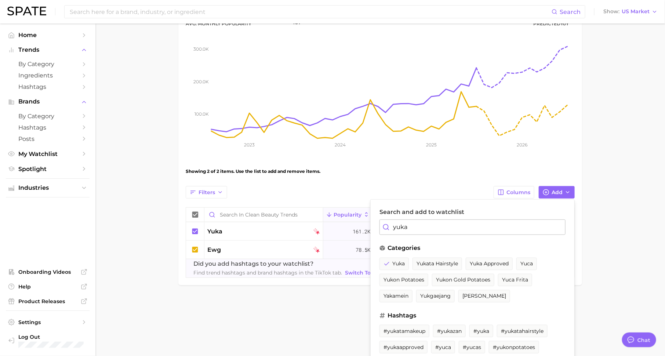
scroll to position [100, 0]
click at [423, 228] on input "yuka" at bounding box center [473, 227] width 186 height 15
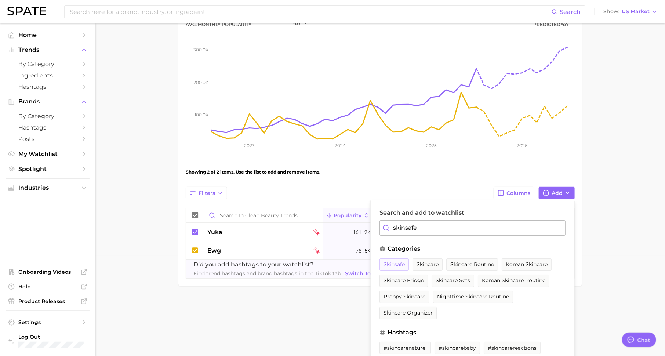
type input "skinsafe"
click at [398, 261] on span "skinsafe" at bounding box center [394, 264] width 21 height 6
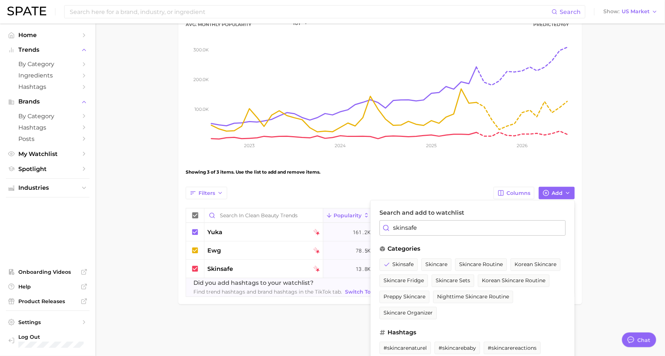
click at [443, 227] on input "skinsafe" at bounding box center [473, 227] width 186 height 15
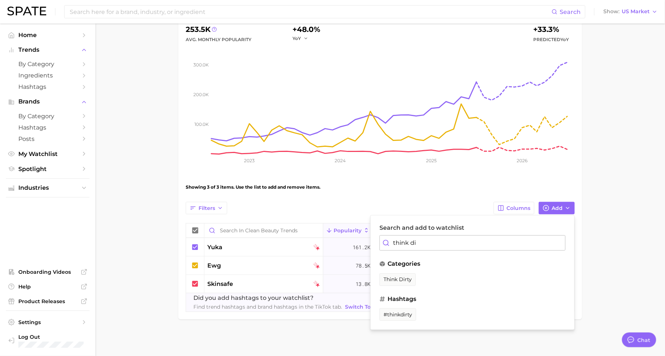
scroll to position [84, 0]
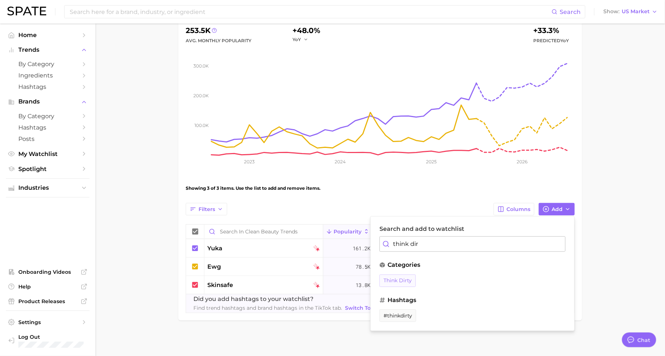
type input "think dir"
click at [408, 282] on span "think dirty" at bounding box center [398, 281] width 28 height 6
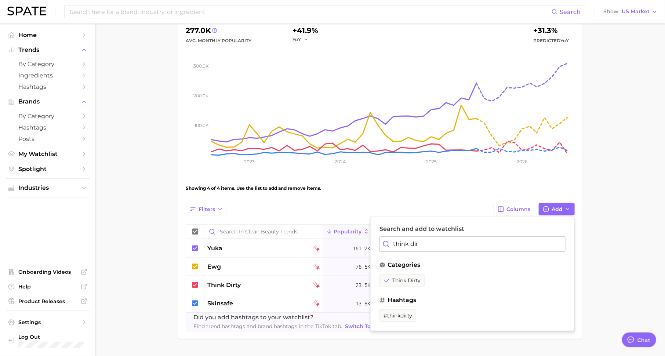
click at [412, 243] on input "think dir" at bounding box center [473, 244] width 186 height 15
type input "cosDNA"
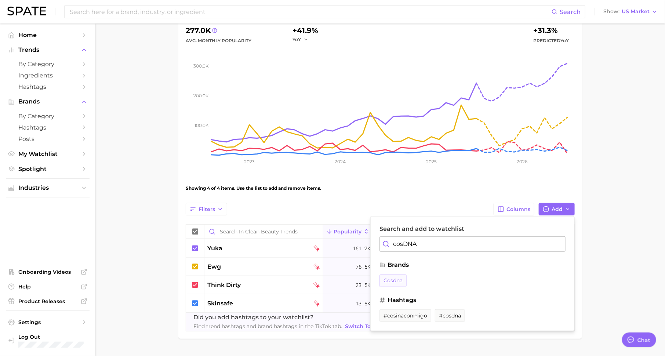
click at [391, 281] on span "cosdna" at bounding box center [393, 281] width 19 height 6
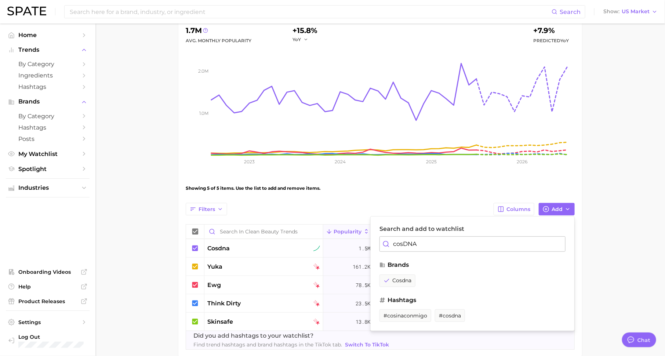
click at [144, 236] on main "clean beauty trends Settings Overview Google TikTok View Combined Export Data 1…" at bounding box center [380, 166] width 570 height 455
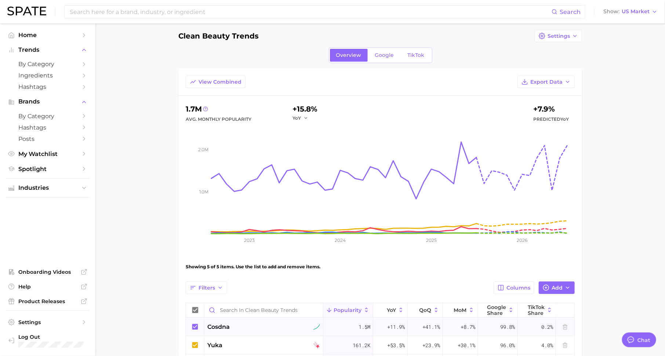
scroll to position [0, 0]
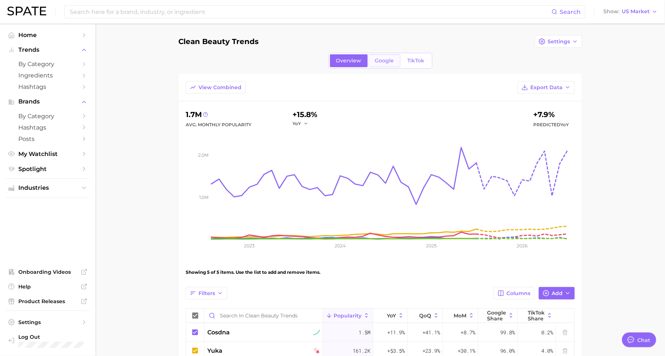
click at [383, 60] on span "Google" at bounding box center [384, 61] width 19 height 6
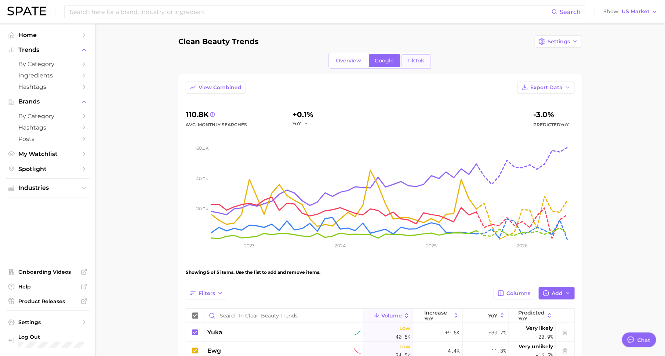
click at [412, 63] on span "TikTok" at bounding box center [416, 61] width 17 height 6
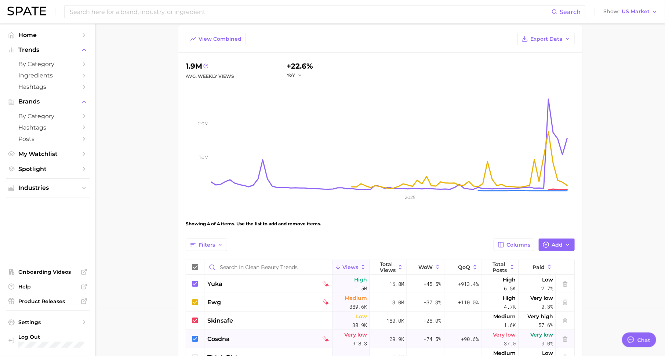
scroll to position [81, 0]
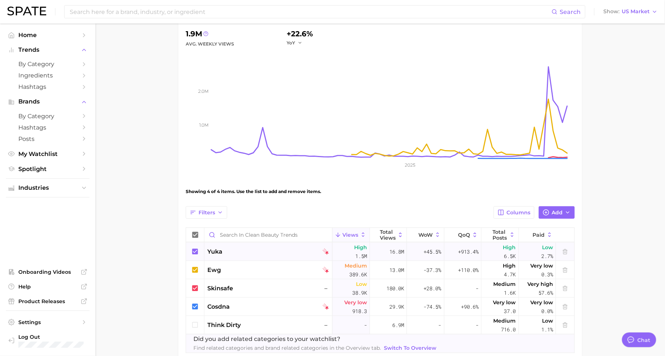
click at [283, 249] on div "yuka" at bounding box center [268, 252] width 122 height 9
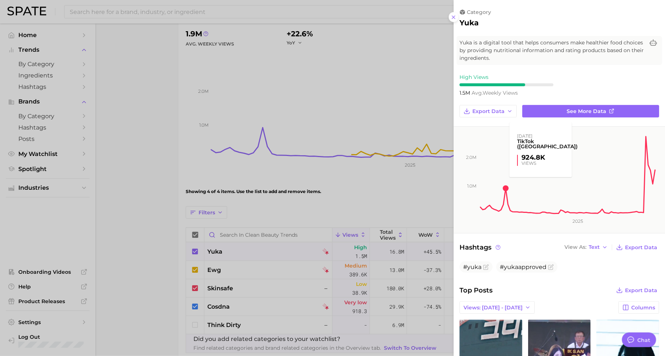
scroll to position [0, 0]
click at [232, 278] on div at bounding box center [332, 178] width 665 height 356
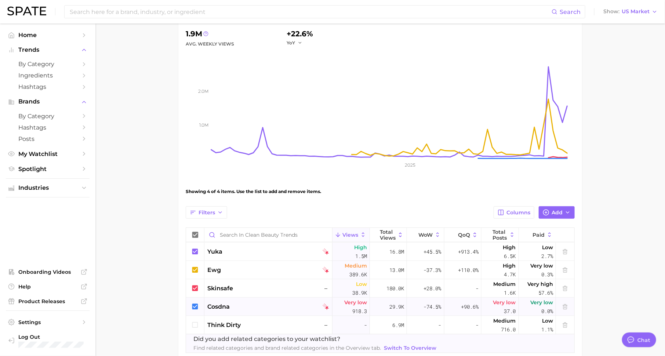
click at [225, 308] on span "cosdna" at bounding box center [218, 307] width 22 height 9
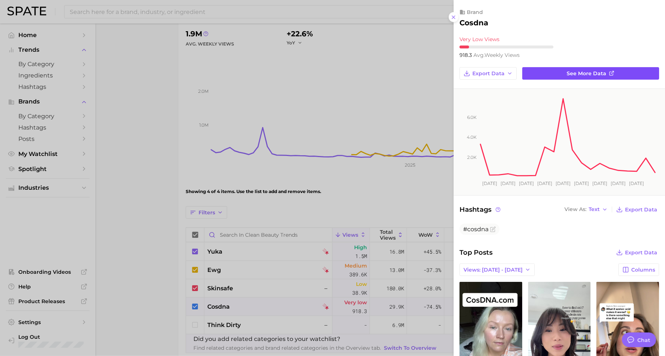
click at [526, 73] on link "See more data" at bounding box center [591, 73] width 137 height 12
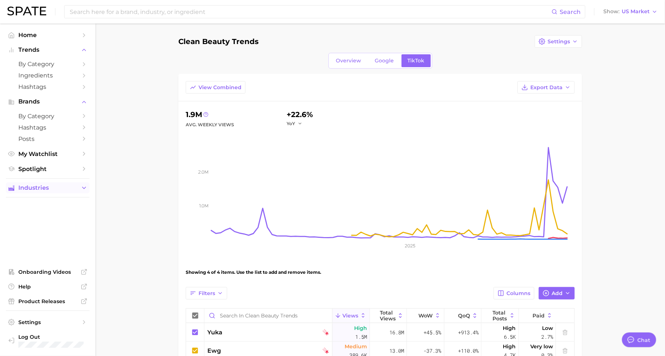
click at [47, 187] on span "Industries" at bounding box center [47, 188] width 59 height 7
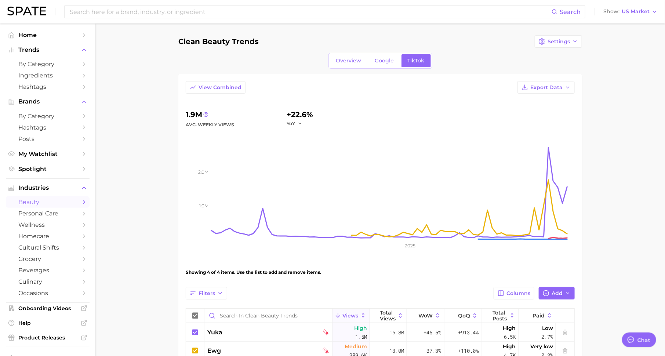
click at [53, 201] on span "beauty" at bounding box center [47, 202] width 59 height 7
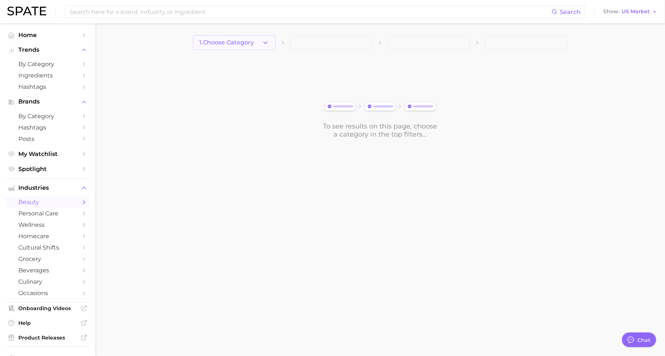
click at [232, 44] on span "1. Choose Category" at bounding box center [226, 42] width 55 height 7
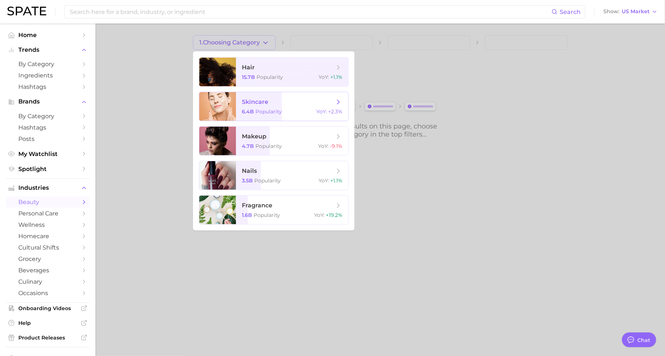
click at [260, 101] on span "skincare" at bounding box center [255, 101] width 26 height 7
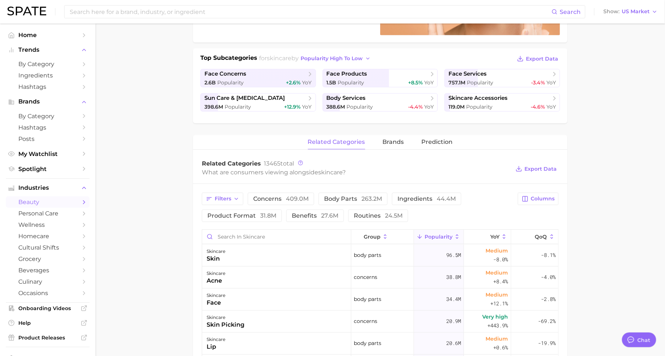
scroll to position [168, 0]
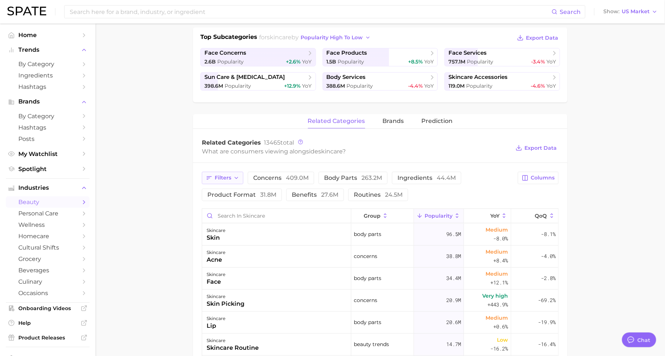
click at [227, 175] on span "Filters" at bounding box center [223, 178] width 17 height 6
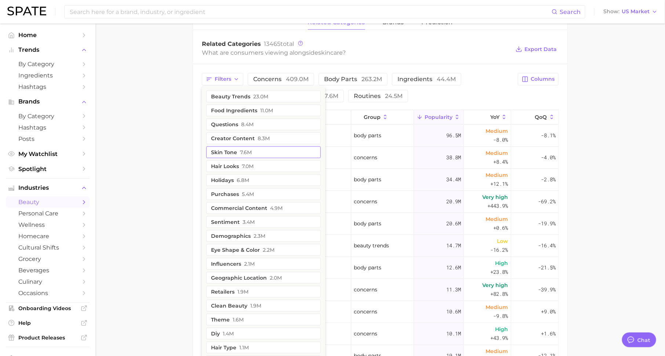
scroll to position [272, 0]
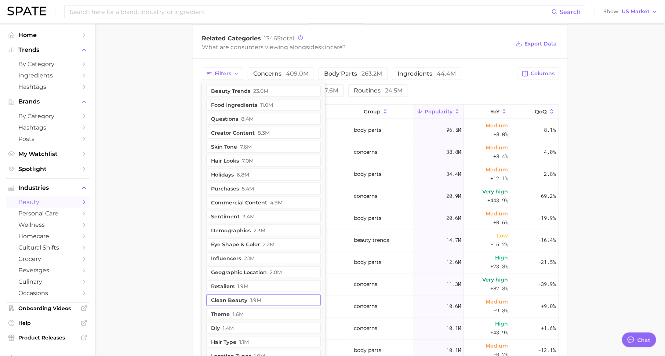
click at [261, 299] on button "clean beauty 1.9m" at bounding box center [263, 301] width 115 height 12
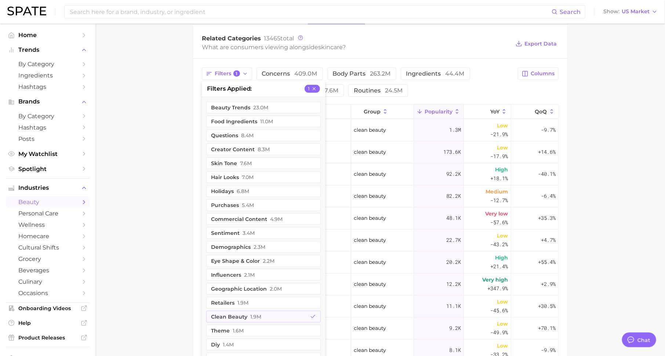
click at [171, 249] on main "1. skincare 2. Subcategory Overview Google TikTok Instagram Beta skincare Popul…" at bounding box center [380, 128] width 570 height 755
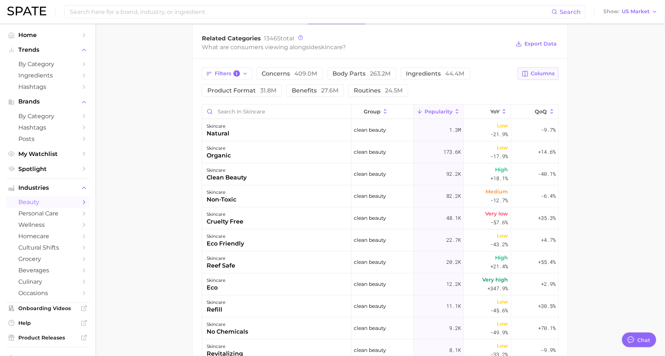
click at [525, 74] on icon "button" at bounding box center [525, 74] width 7 height 7
click at [497, 111] on button "Increase YoY" at bounding box center [500, 112] width 118 height 12
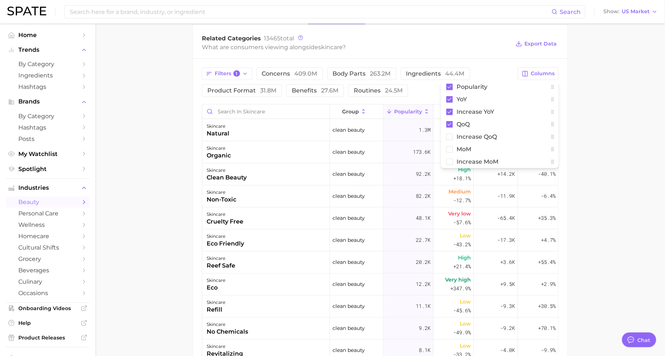
click at [604, 122] on main "1. skincare 2. Subcategory Overview Google TikTok Instagram Beta skincare Popul…" at bounding box center [380, 128] width 570 height 755
click at [497, 112] on span "Increase YoY" at bounding box center [495, 112] width 23 height 12
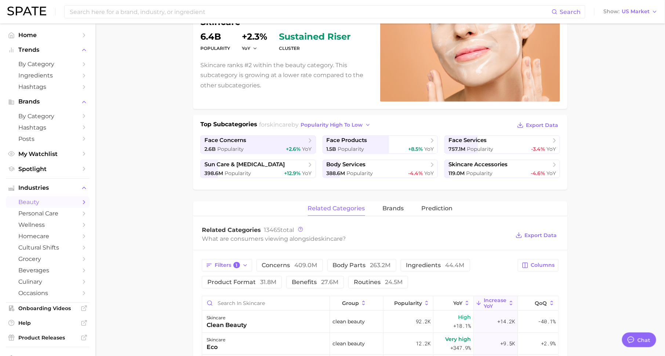
scroll to position [8, 0]
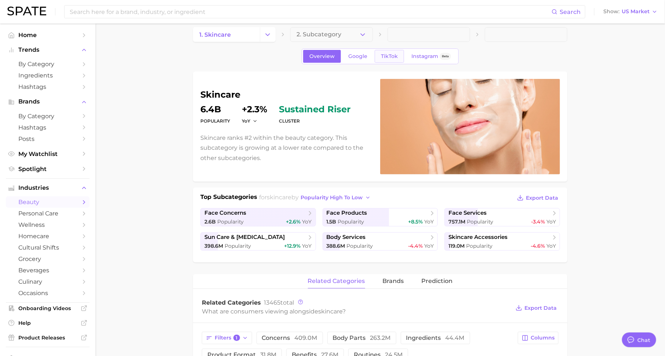
click at [389, 57] on span "TikTok" at bounding box center [389, 56] width 17 height 6
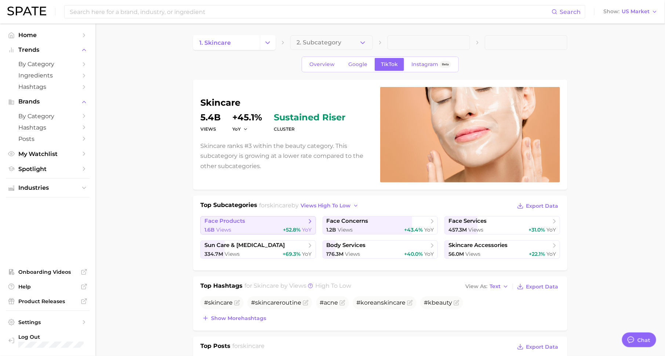
click at [278, 227] on div "1.6b Views +52.8% YoY" at bounding box center [259, 230] width 108 height 7
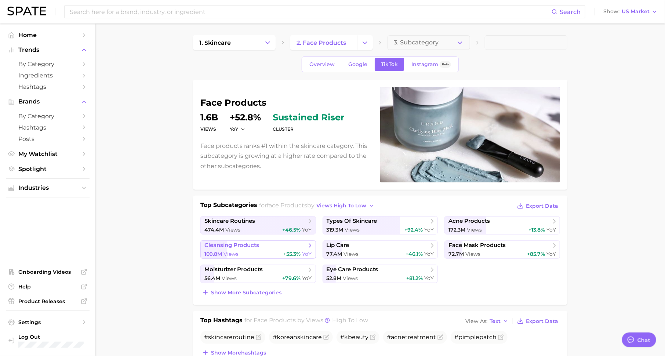
click at [277, 245] on span "cleansing products" at bounding box center [256, 245] width 102 height 7
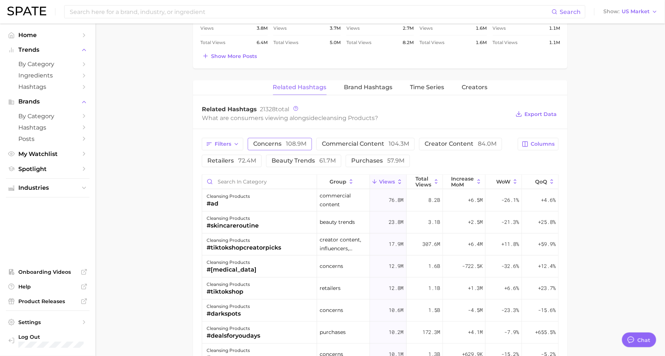
scroll to position [522, 0]
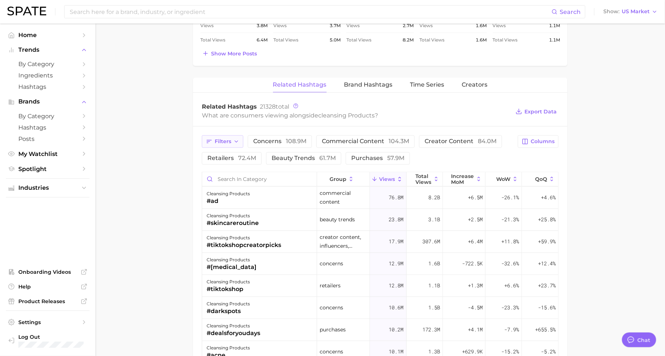
click at [221, 141] on span "Filters" at bounding box center [223, 141] width 17 height 6
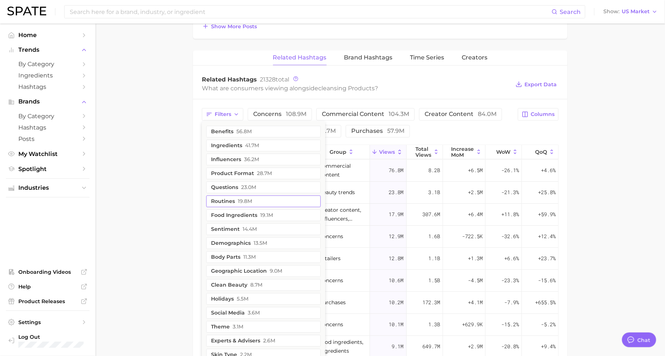
scroll to position [550, 0]
click at [247, 279] on button "clean beauty 8.7m" at bounding box center [263, 285] width 115 height 12
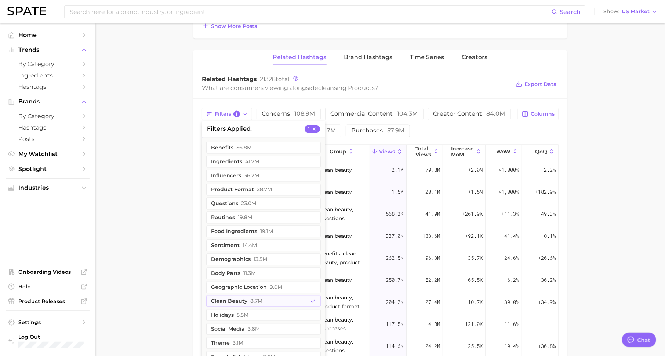
click at [176, 257] on main "1. skincare 2. face products 3. cleansing products 4. Subcategory Overview Goog…" at bounding box center [380, 10] width 570 height 1073
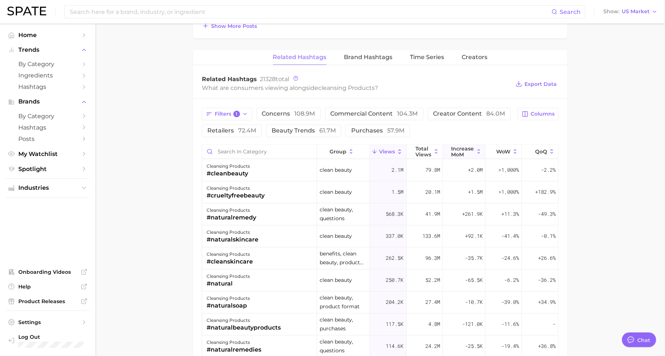
click at [470, 147] on span "increase MoM" at bounding box center [463, 152] width 23 height 12
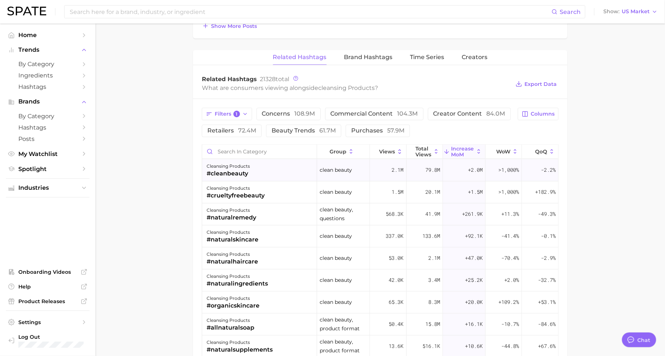
click at [247, 170] on div "#cleanbeauty" at bounding box center [228, 174] width 43 height 9
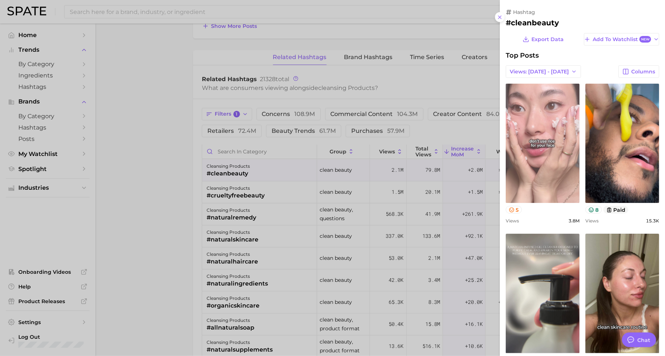
scroll to position [0, 0]
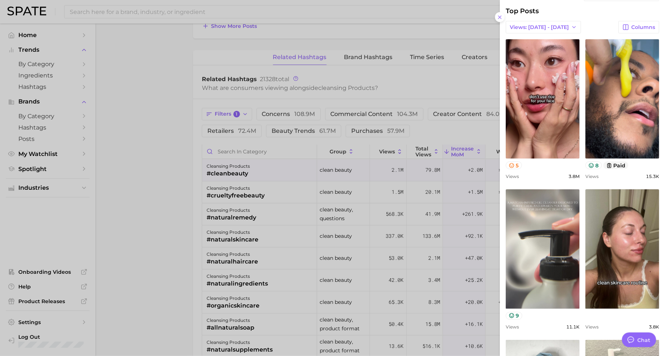
click at [402, 198] on div at bounding box center [332, 178] width 665 height 356
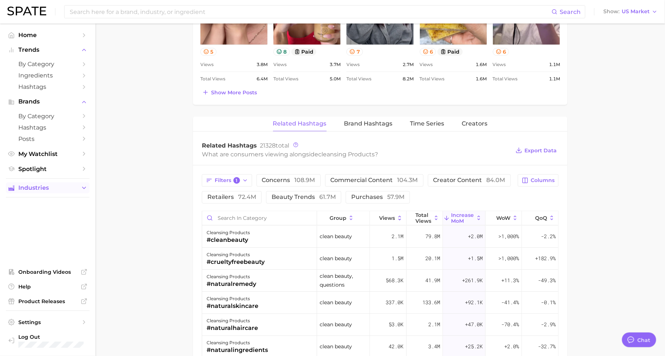
click at [72, 191] on span "Industries" at bounding box center [47, 188] width 59 height 7
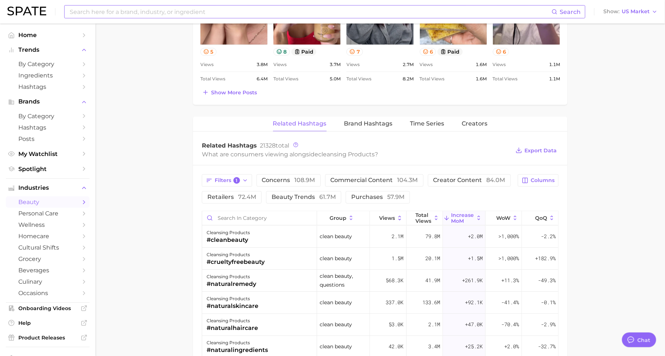
click at [163, 10] on input at bounding box center [310, 12] width 483 height 12
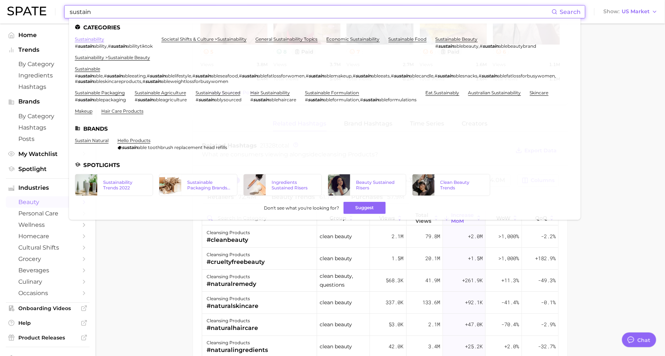
type input "sustain"
click at [94, 42] on link "sustainability" at bounding box center [89, 39] width 29 height 6
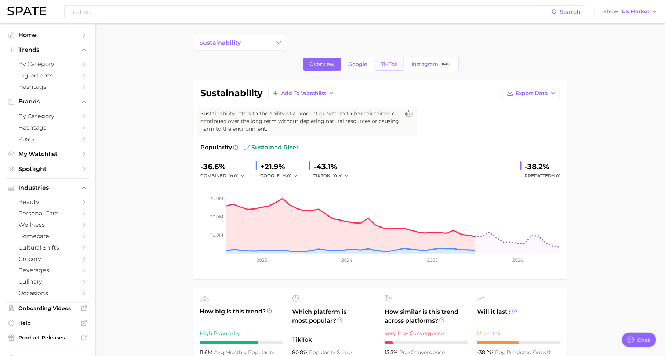
click at [387, 61] on span "TikTok" at bounding box center [389, 64] width 17 height 6
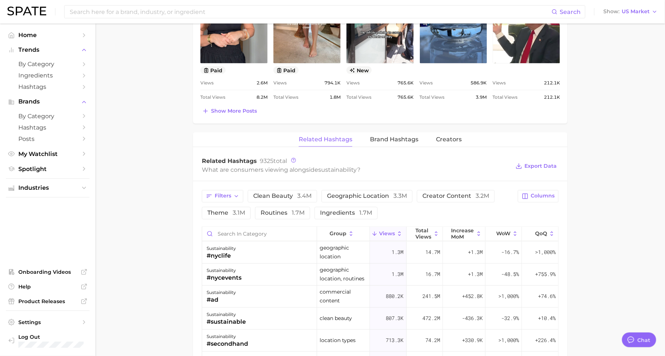
scroll to position [492, 0]
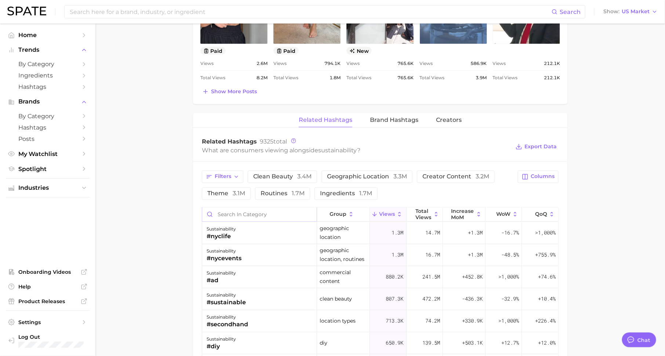
click at [260, 212] on input "Search in category" at bounding box center [259, 215] width 115 height 14
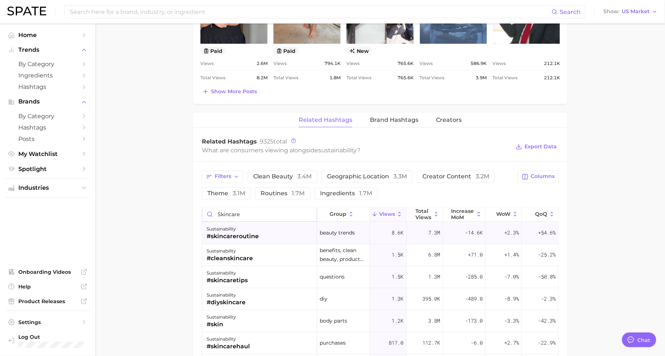
type input "skincare"
click at [248, 232] on div "#skincareroutine" at bounding box center [233, 236] width 52 height 9
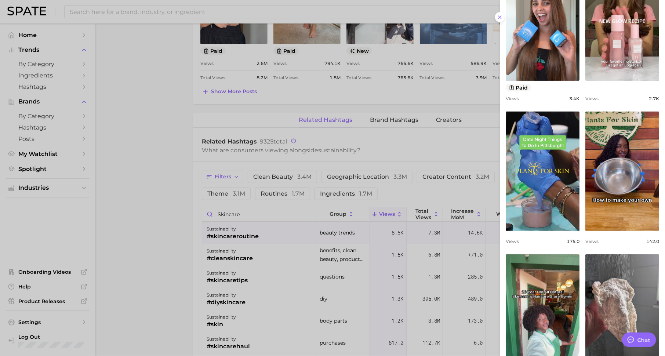
scroll to position [123, 0]
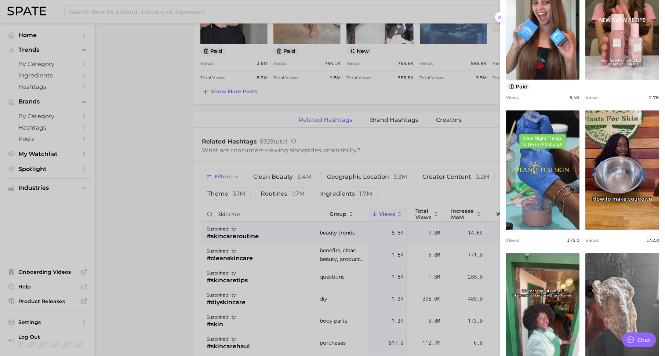
click at [430, 199] on div at bounding box center [332, 178] width 665 height 356
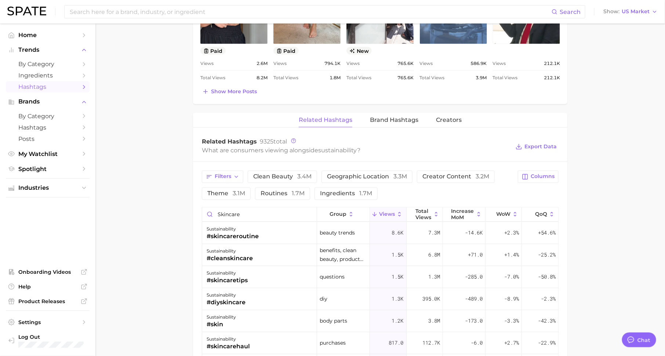
click at [75, 89] on span "Hashtags" at bounding box center [47, 86] width 59 height 7
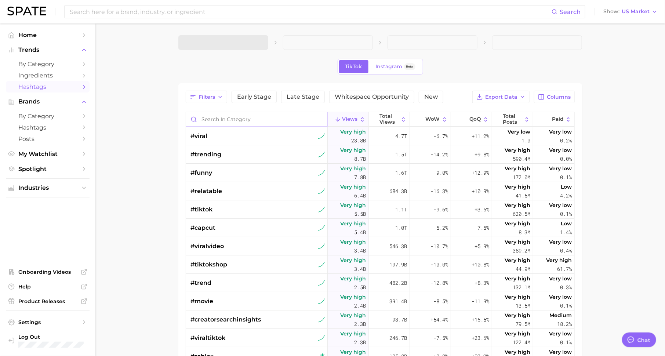
click at [273, 121] on input "Search in category" at bounding box center [256, 119] width 141 height 14
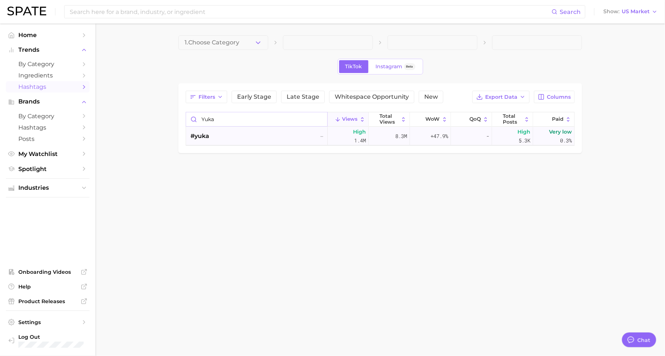
type input "yuka"
click at [439, 137] on span "+47.9%" at bounding box center [440, 136] width 18 height 9
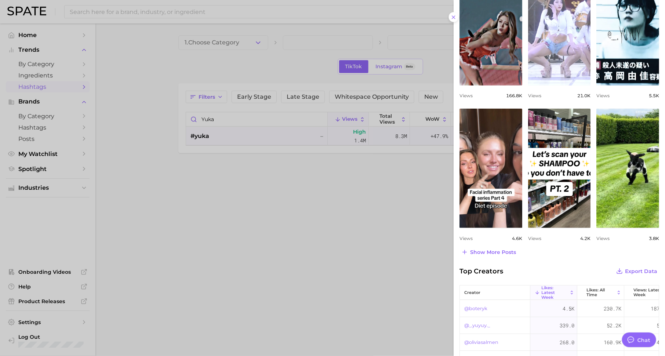
scroll to position [235, 0]
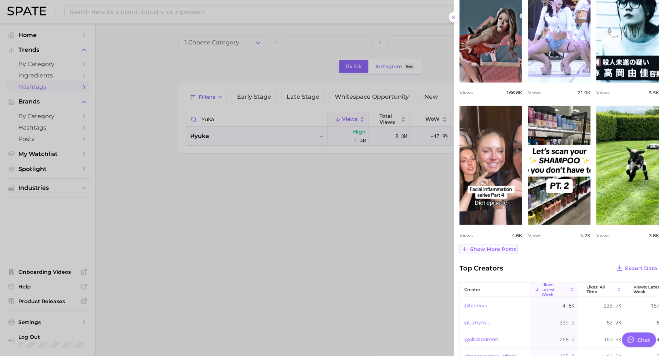
click at [505, 248] on span "Show more posts" at bounding box center [493, 249] width 46 height 6
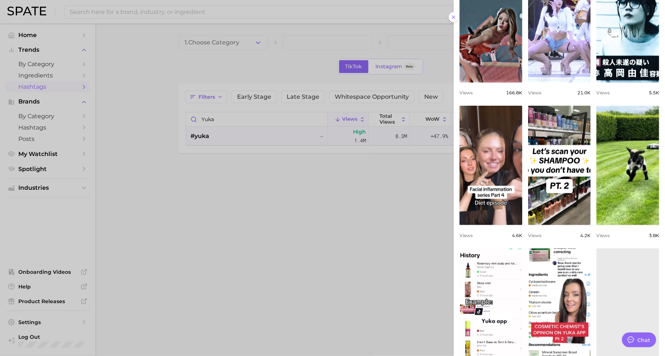
scroll to position [0, 0]
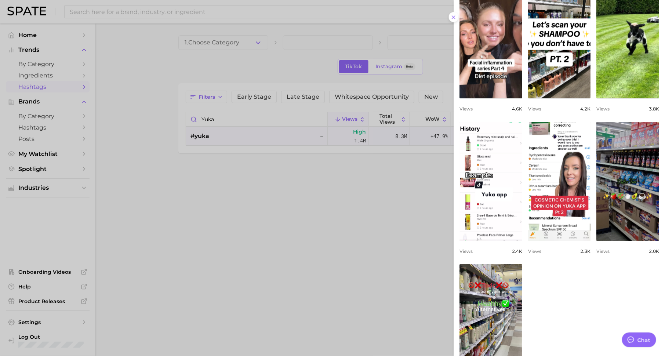
click at [352, 186] on div at bounding box center [332, 178] width 665 height 356
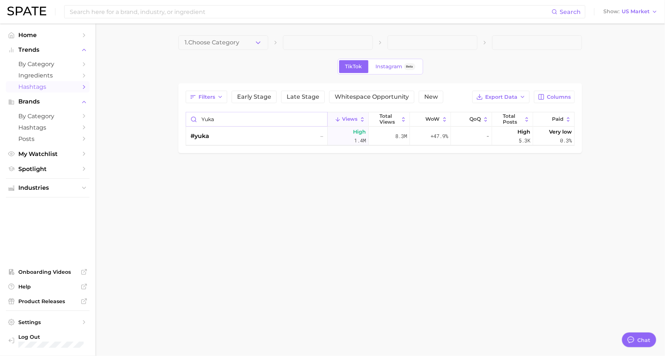
click at [321, 120] on input "yuka" at bounding box center [256, 119] width 141 height 14
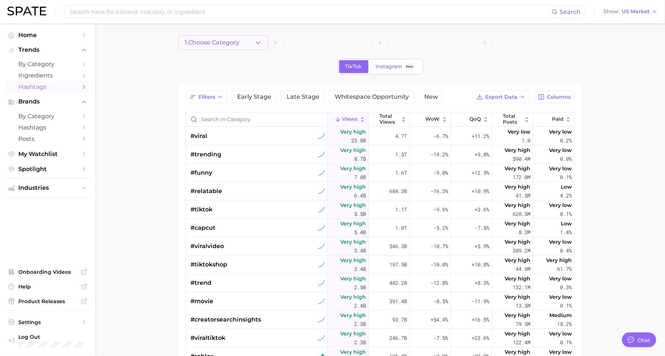
click at [257, 45] on icon "button" at bounding box center [258, 43] width 8 height 8
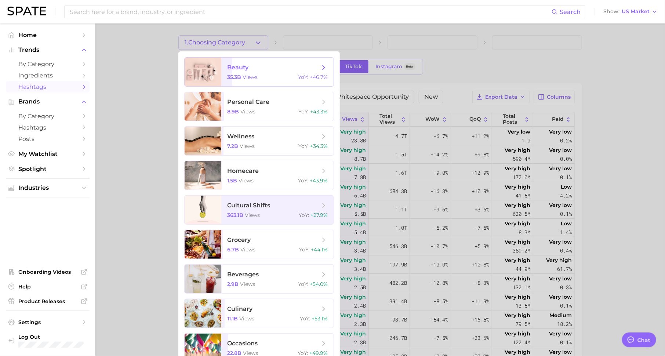
click at [270, 79] on div "35.3b views YoY : +46.7%" at bounding box center [277, 77] width 101 height 7
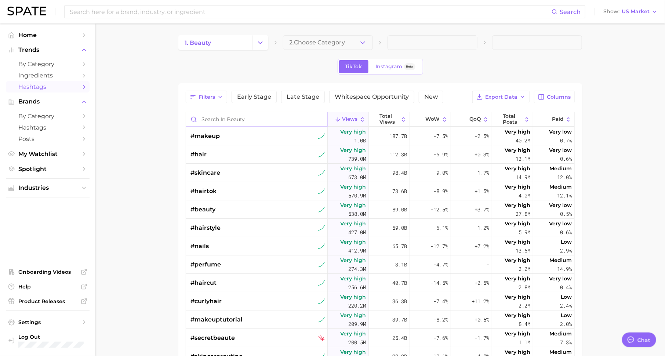
click at [279, 116] on input "Search in beauty" at bounding box center [256, 119] width 141 height 14
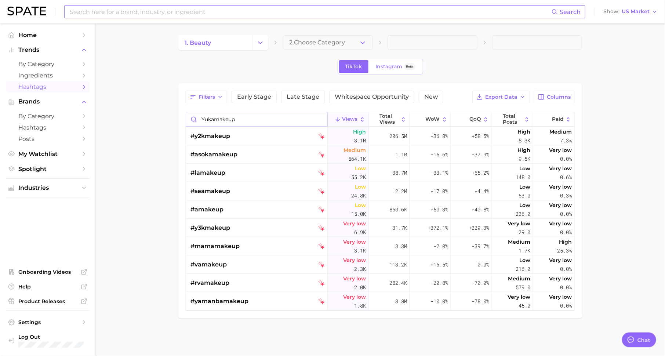
type input "yukamakeup"
click at [223, 17] on input at bounding box center [310, 12] width 483 height 12
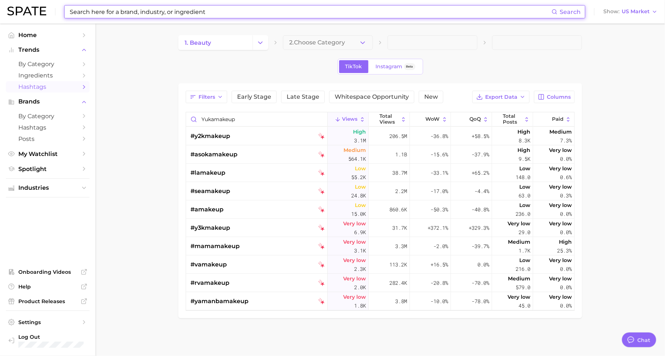
type input "u"
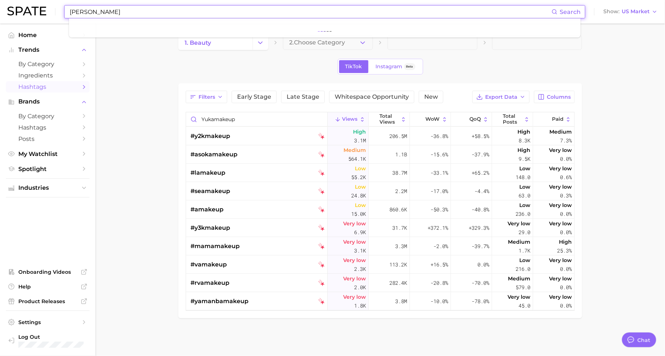
type input "yuka"
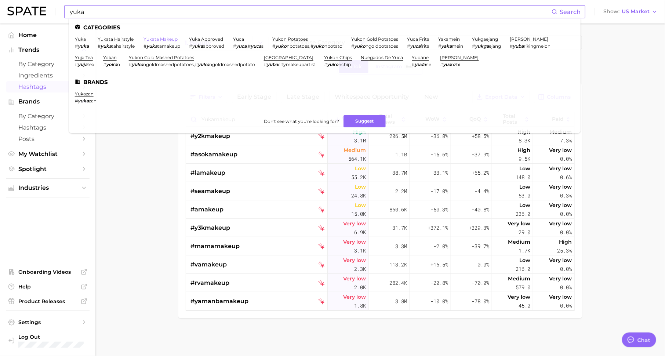
click at [163, 39] on link "yukata makeup" at bounding box center [161, 39] width 34 height 6
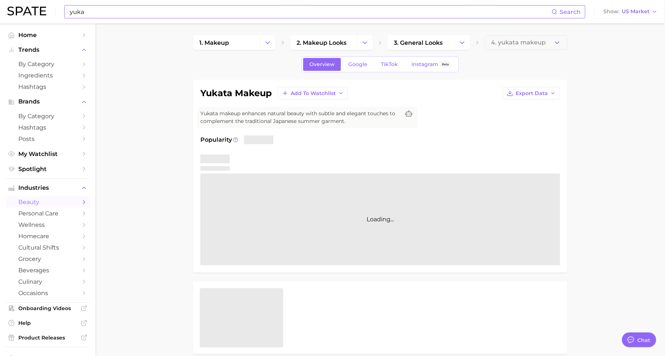
click at [224, 10] on input "yuka" at bounding box center [310, 12] width 483 height 12
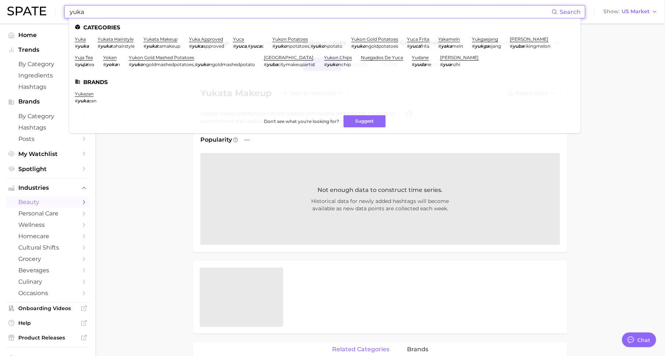
click at [506, 264] on ul at bounding box center [380, 297] width 375 height 73
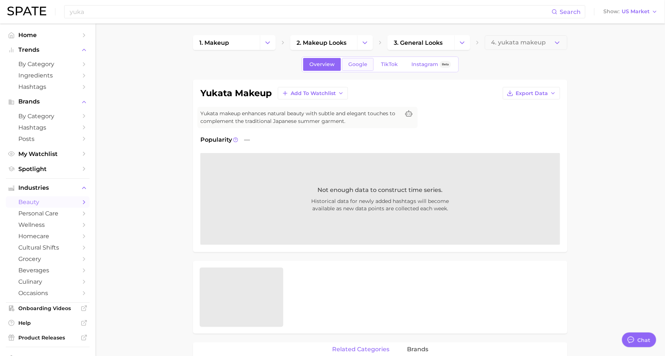
click at [360, 66] on span "Google" at bounding box center [358, 64] width 19 height 6
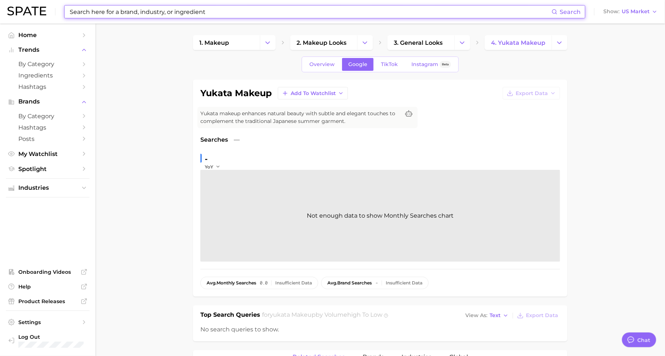
click at [633, 17] on div "Search Show US Market" at bounding box center [332, 12] width 651 height 24
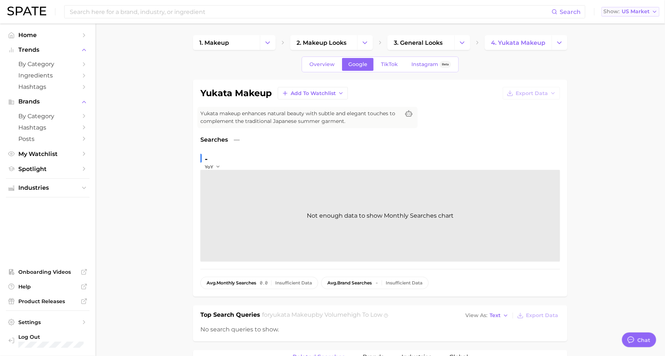
click at [633, 11] on span "US Market" at bounding box center [636, 12] width 28 height 4
click at [628, 79] on button "[GEOGRAPHIC_DATA]" at bounding box center [628, 76] width 64 height 13
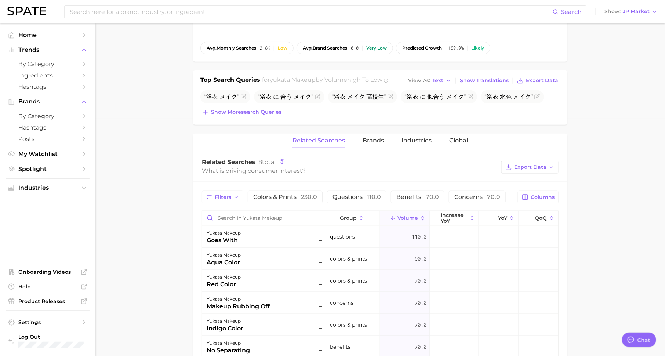
scroll to position [15, 0]
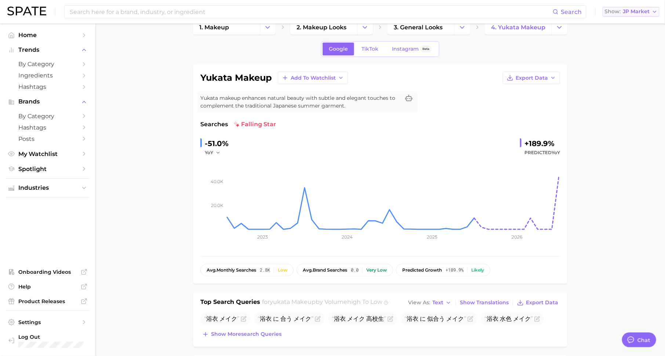
click at [640, 10] on span "JP Market" at bounding box center [636, 12] width 27 height 4
click at [635, 21] on span "[GEOGRAPHIC_DATA]" at bounding box center [627, 24] width 57 height 6
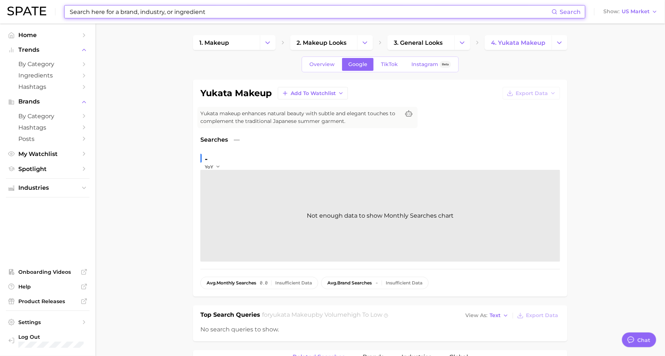
click at [173, 9] on input at bounding box center [310, 12] width 483 height 12
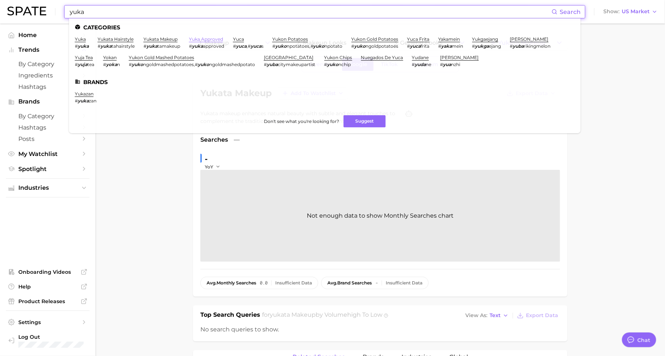
type input "yuka"
click at [209, 38] on link "yuka approved" at bounding box center [206, 39] width 34 height 6
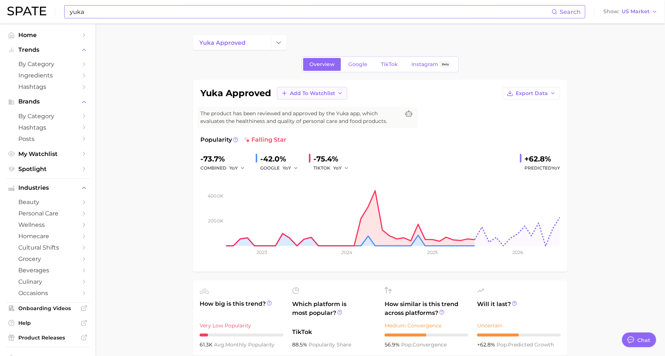
click at [318, 90] on span "Add to Watchlist" at bounding box center [312, 93] width 45 height 6
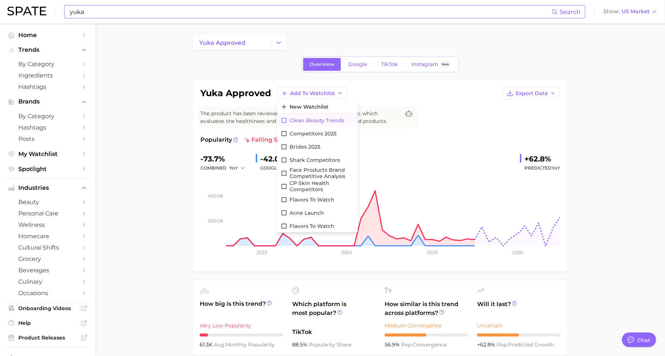
click at [324, 122] on span "clean beauty trends" at bounding box center [317, 121] width 55 height 6
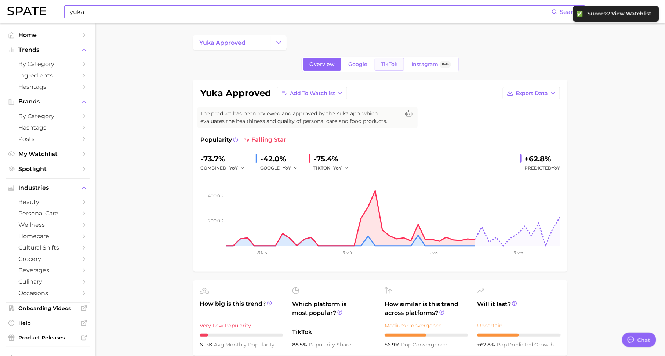
click at [384, 66] on span "TikTok" at bounding box center [389, 64] width 17 height 6
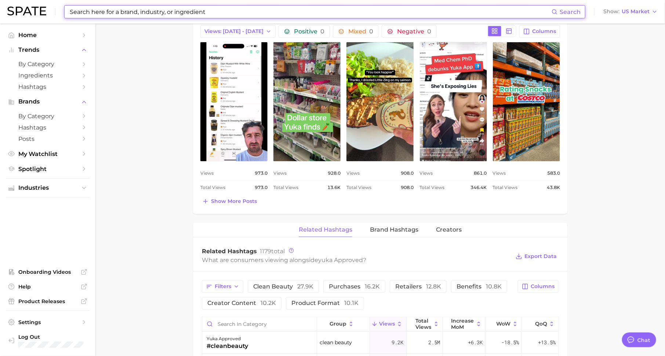
scroll to position [514, 0]
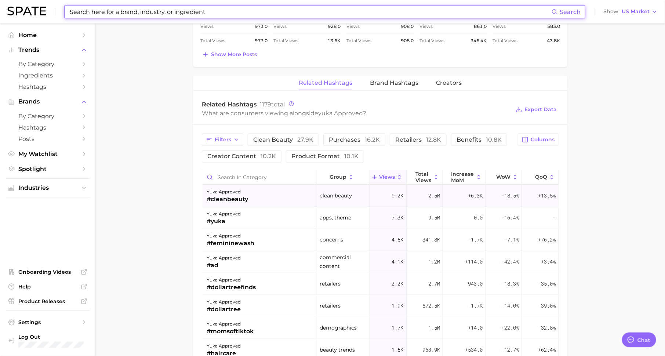
click at [543, 193] on span "+13.5%" at bounding box center [547, 196] width 18 height 9
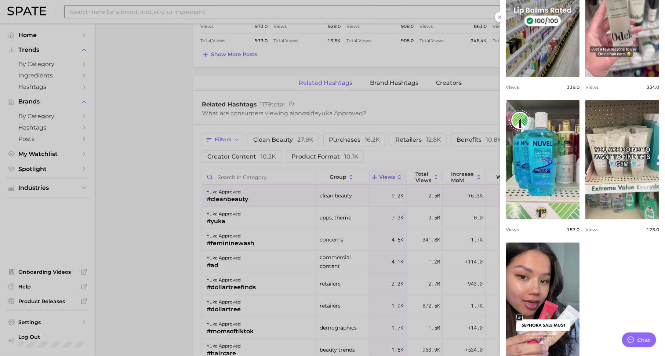
scroll to position [412, 0]
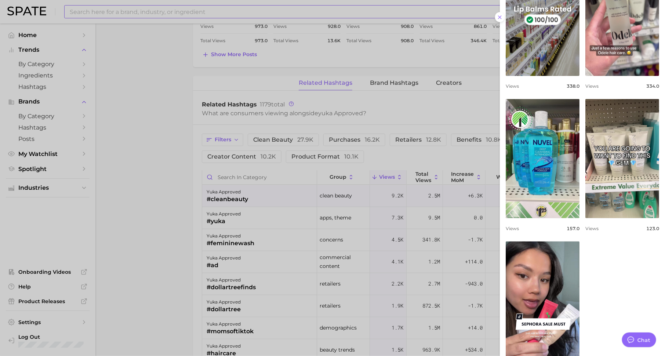
click at [409, 151] on div at bounding box center [332, 178] width 665 height 356
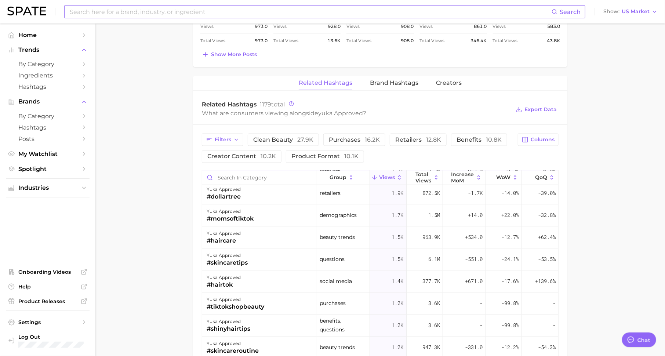
scroll to position [0, 0]
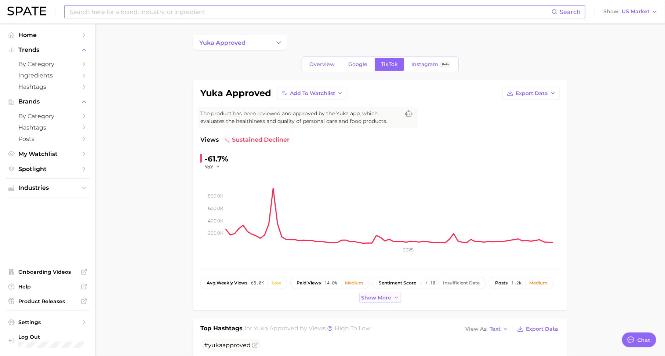
click at [373, 299] on span "Show more" at bounding box center [376, 298] width 30 height 6
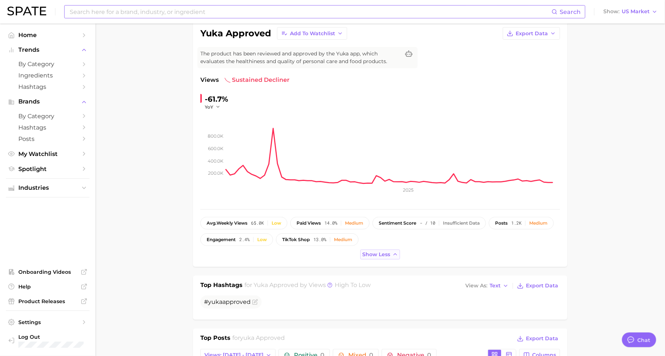
scroll to position [37, 0]
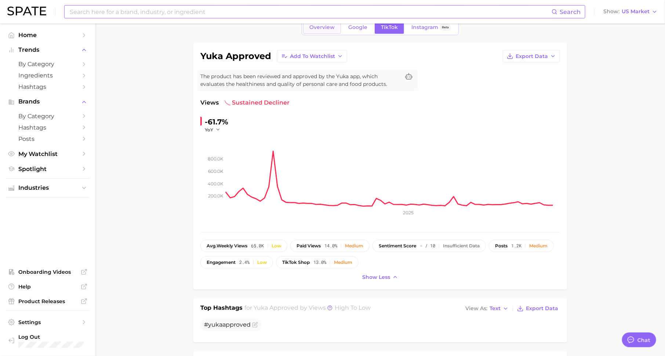
click at [323, 30] on link "Overview" at bounding box center [322, 27] width 38 height 13
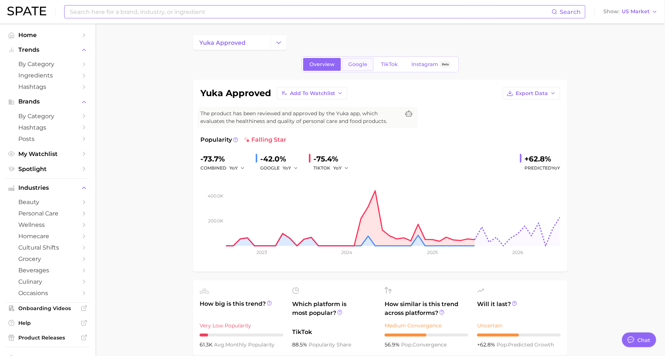
click at [351, 66] on span "Google" at bounding box center [358, 64] width 19 height 6
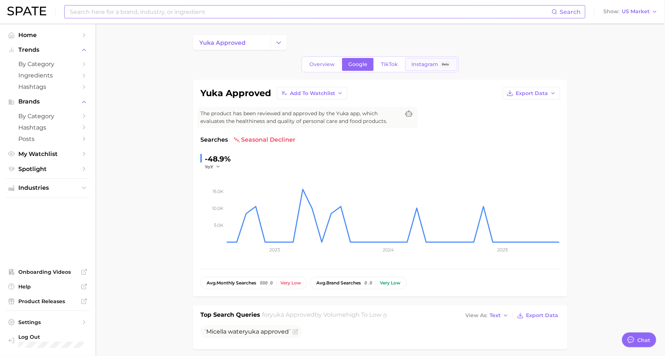
click at [421, 69] on link "Instagram Beta" at bounding box center [431, 64] width 52 height 13
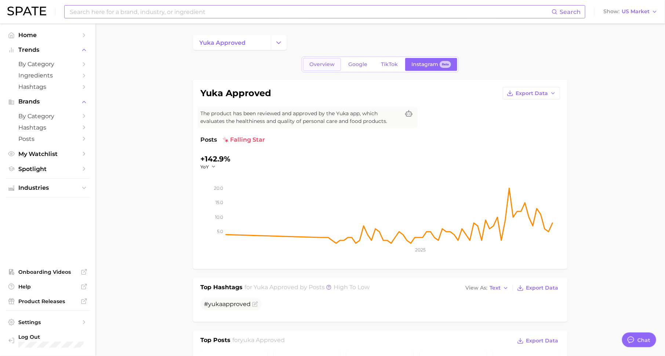
click at [325, 66] on span "Overview" at bounding box center [322, 64] width 25 height 6
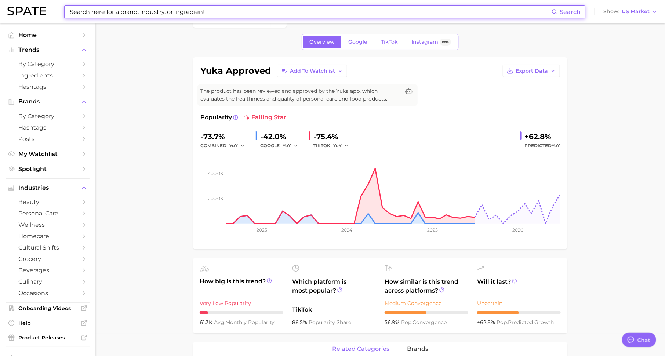
scroll to position [22, 0]
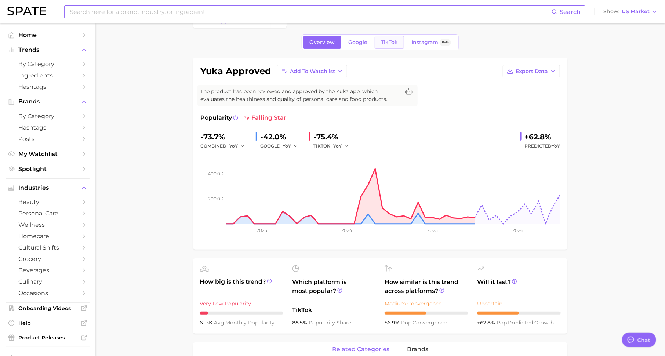
click at [386, 46] on link "TikTok" at bounding box center [389, 42] width 29 height 13
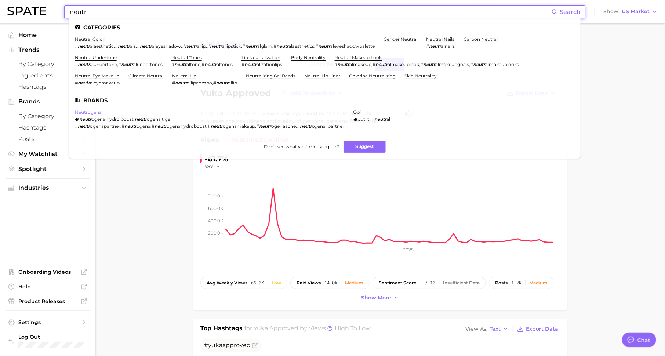
type input "neutr"
click at [94, 112] on link "neutrogena" at bounding box center [88, 112] width 27 height 6
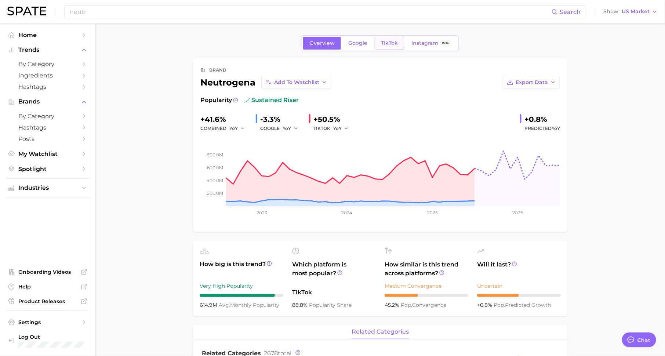
click at [390, 46] on link "TikTok" at bounding box center [389, 43] width 29 height 13
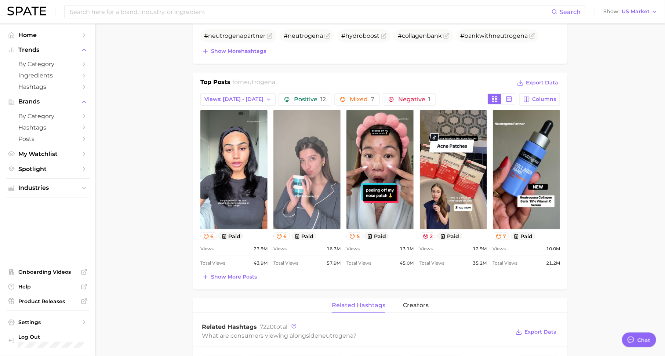
scroll to position [273, 0]
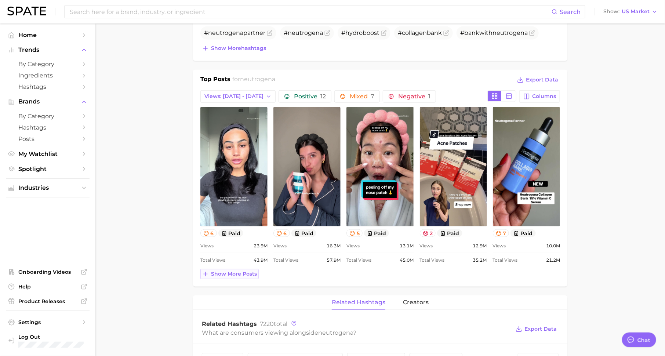
click at [236, 274] on span "Show more posts" at bounding box center [234, 274] width 46 height 6
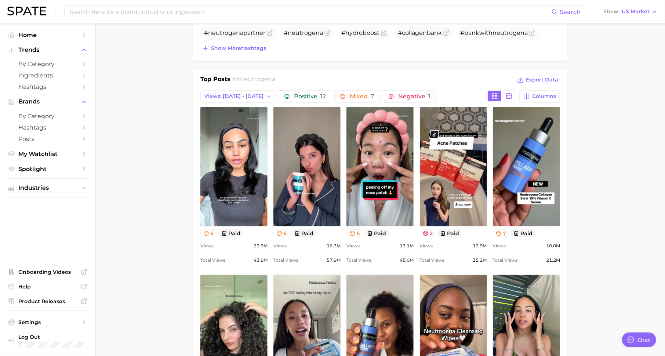
scroll to position [0, 0]
click at [395, 98] on button "Negative 1" at bounding box center [409, 96] width 53 height 12
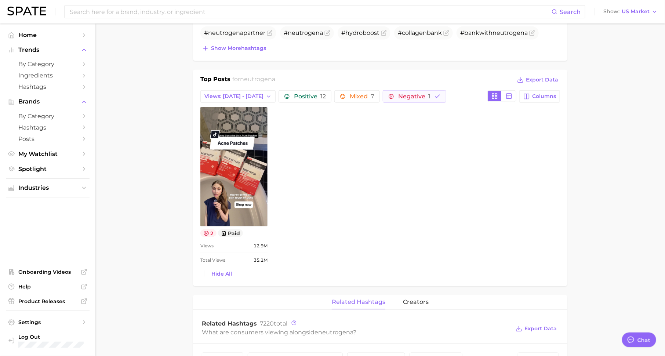
click at [209, 231] on icon at bounding box center [206, 234] width 6 height 6
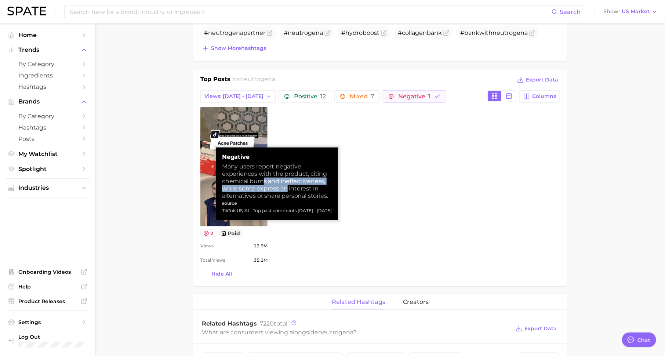
drag, startPoint x: 264, startPoint y: 181, endPoint x: 288, endPoint y: 192, distance: 26.4
click at [288, 192] on div "Many users report negative experiences with the product, citing chemical burns …" at bounding box center [277, 181] width 110 height 37
click at [404, 232] on div "view post on TikTok 2 paid Views 12.9m Total Views 35.2m" at bounding box center [381, 186] width 360 height 158
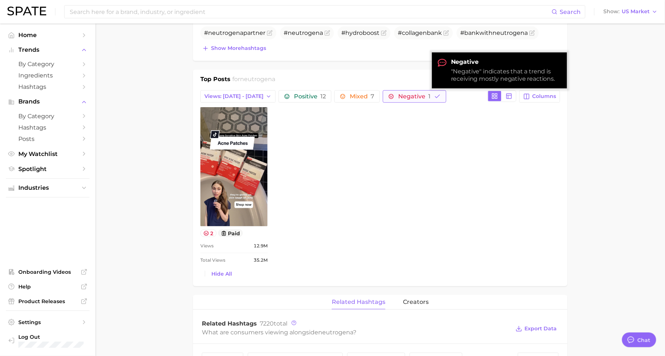
click at [398, 94] on span "Negative 1" at bounding box center [414, 97] width 32 height 6
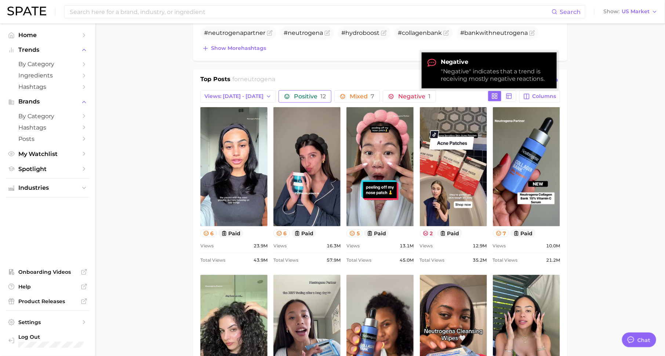
click at [304, 94] on span "Positive 12" at bounding box center [310, 97] width 32 height 6
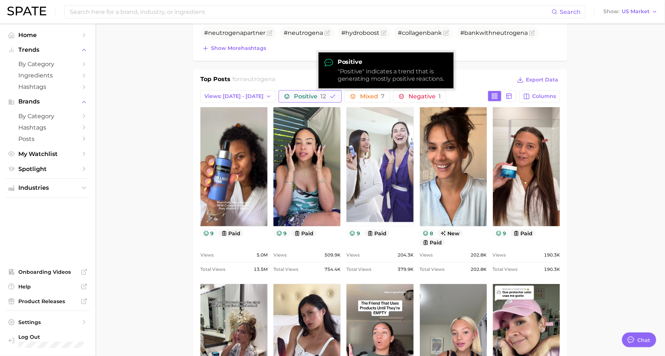
click at [304, 94] on span "Positive 12" at bounding box center [310, 97] width 32 height 6
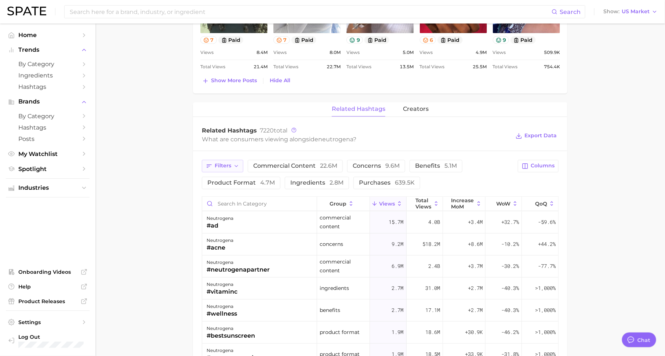
click at [221, 165] on span "Filters" at bounding box center [223, 166] width 17 height 6
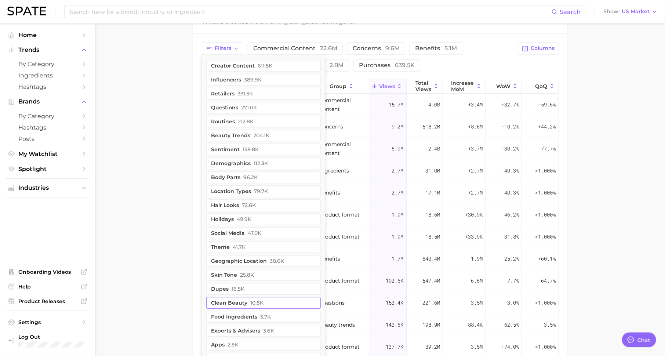
click at [256, 297] on button "clean beauty 10.8k" at bounding box center [263, 303] width 115 height 12
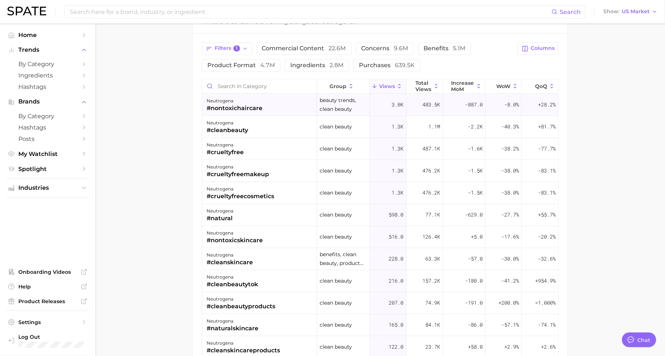
click at [231, 112] on div "neutrogena #nontoxichaircare" at bounding box center [259, 105] width 115 height 22
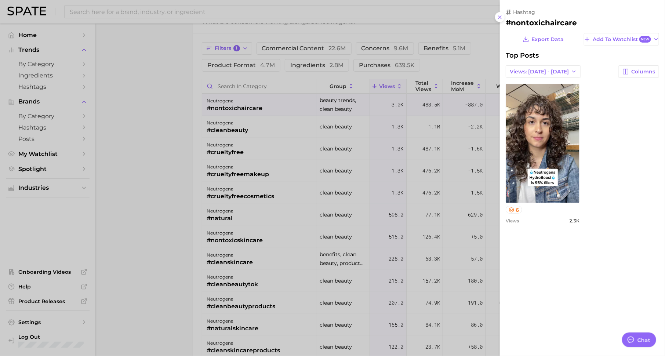
click at [242, 131] on div at bounding box center [332, 178] width 665 height 356
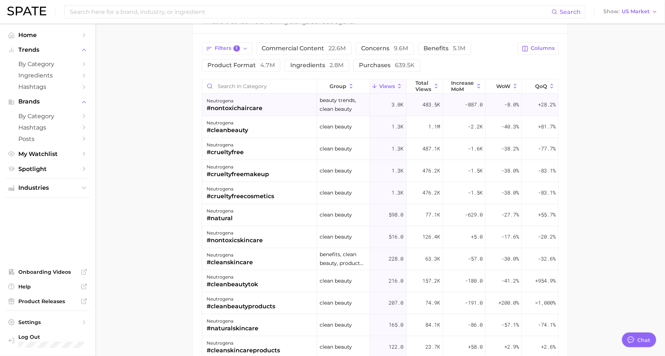
click at [249, 109] on div "#nontoxichaircare" at bounding box center [235, 108] width 56 height 9
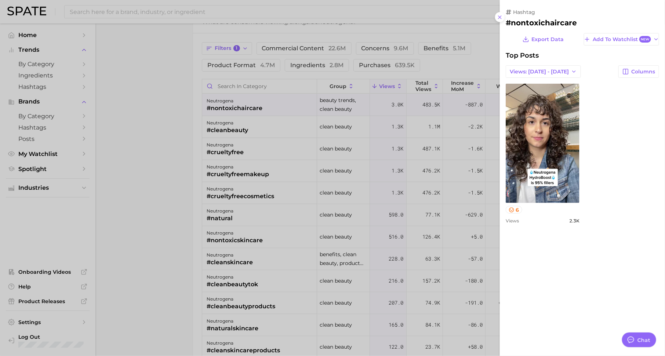
click at [419, 156] on div at bounding box center [332, 178] width 665 height 356
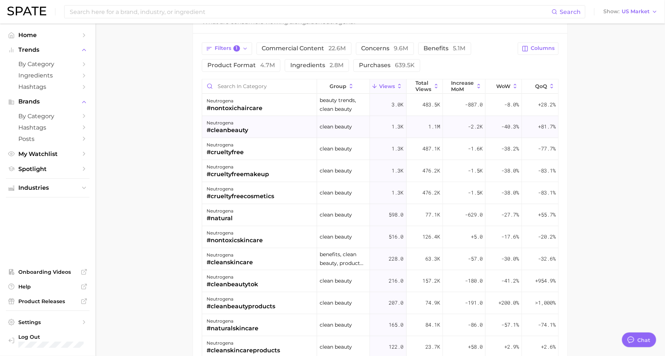
click at [254, 126] on div "neutrogena #cleanbeauty" at bounding box center [259, 127] width 115 height 22
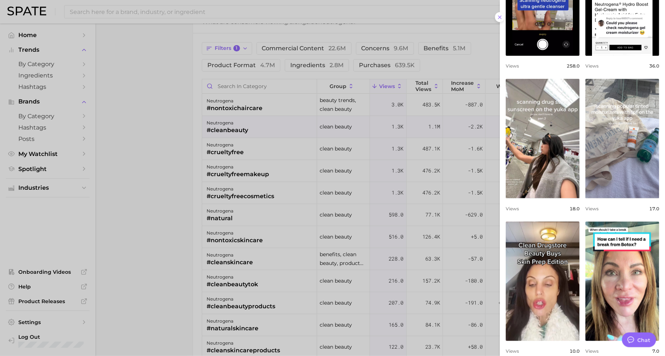
click at [389, 174] on div at bounding box center [332, 178] width 665 height 356
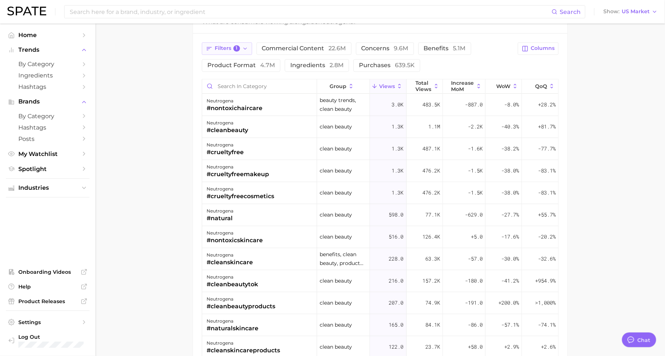
click at [242, 42] on button "Filters 1" at bounding box center [227, 48] width 50 height 12
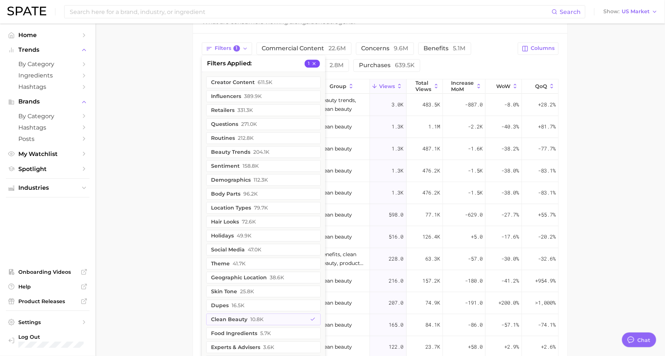
click at [315, 61] on icon "button" at bounding box center [314, 63] width 5 height 5
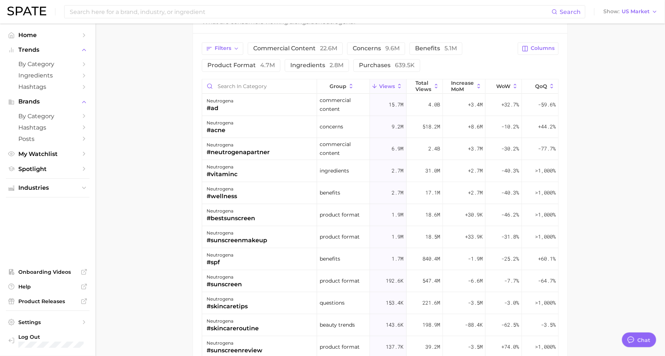
click at [232, 53] on div "Filters commercial content 22.6m concerns 9.6m benefits 5.1m product format 4.7…" at bounding box center [358, 56] width 312 height 29
click at [231, 50] on button "Filters" at bounding box center [222, 48] width 41 height 12
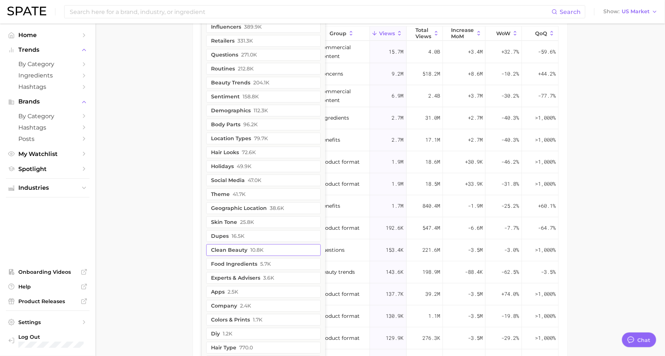
click at [251, 247] on span "10.8k" at bounding box center [256, 250] width 13 height 6
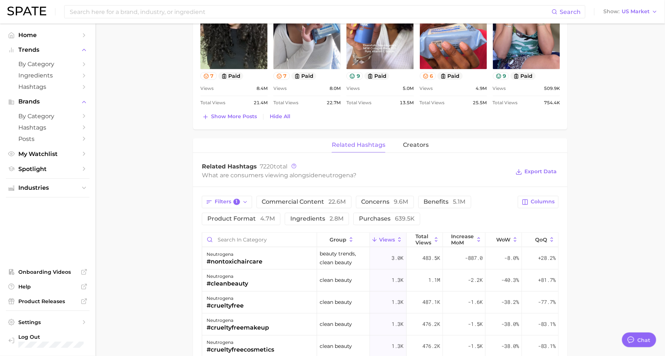
scroll to position [591, 0]
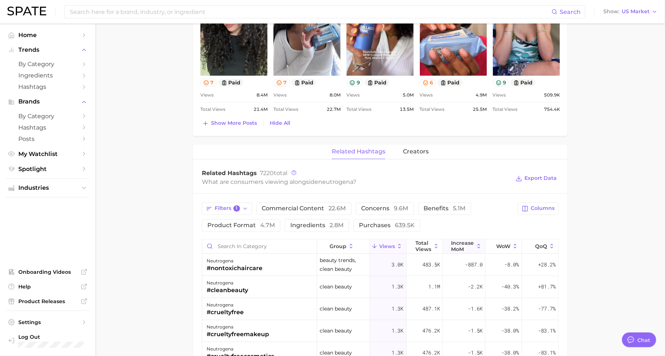
click at [465, 243] on span "increase MoM" at bounding box center [463, 247] width 23 height 12
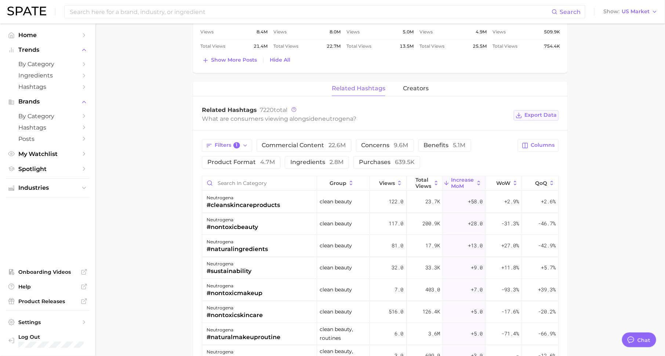
scroll to position [662, 0]
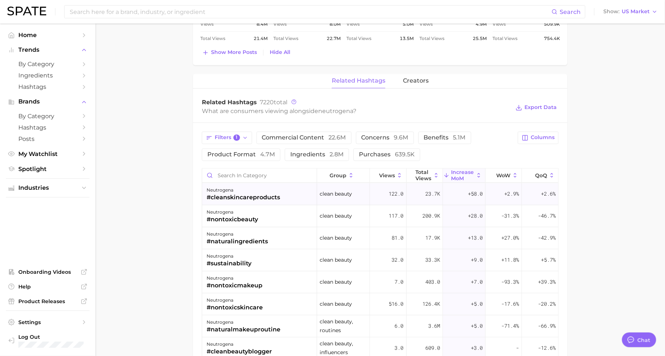
click at [274, 195] on div "#cleanskincareproducts" at bounding box center [243, 198] width 73 height 9
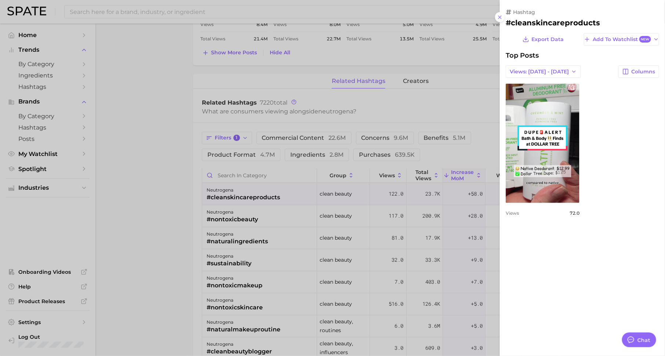
scroll to position [0, 0]
click at [430, 235] on div at bounding box center [332, 178] width 665 height 356
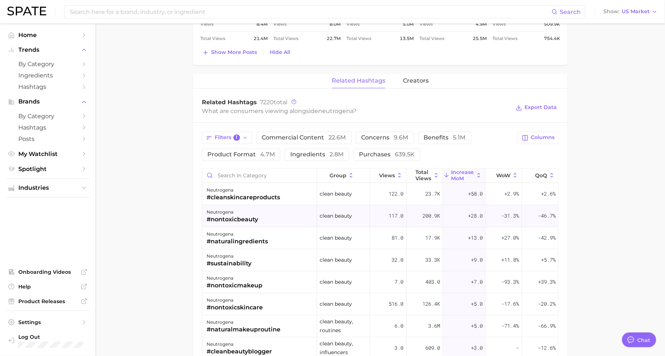
click at [470, 216] on span "+28.0" at bounding box center [475, 216] width 15 height 9
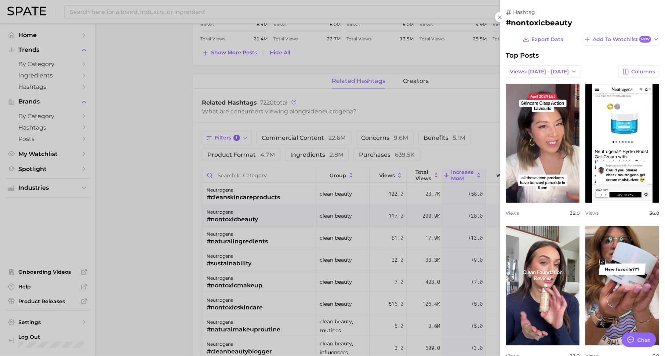
click at [458, 242] on div at bounding box center [332, 178] width 665 height 356
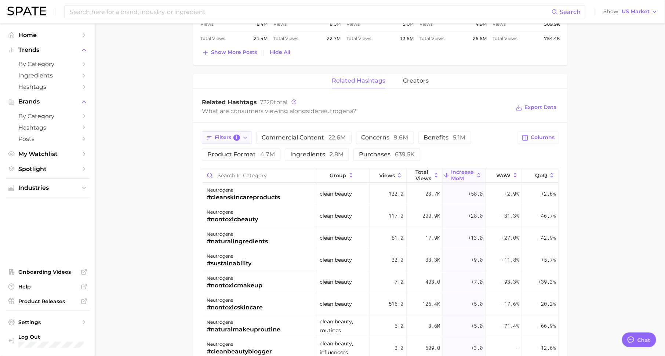
click at [226, 135] on span "Filters 1" at bounding box center [227, 138] width 25 height 7
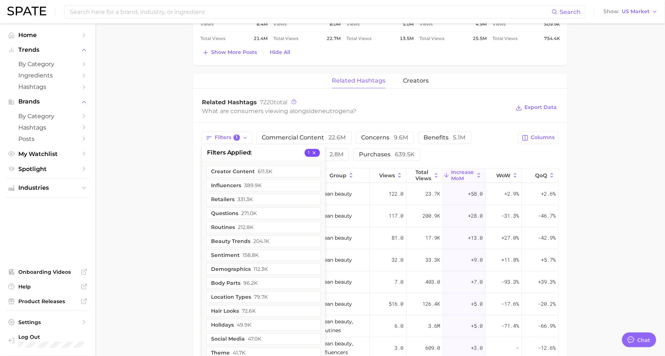
click at [316, 151] on icon "button" at bounding box center [314, 153] width 5 height 5
